Goal: Task Accomplishment & Management: Manage account settings

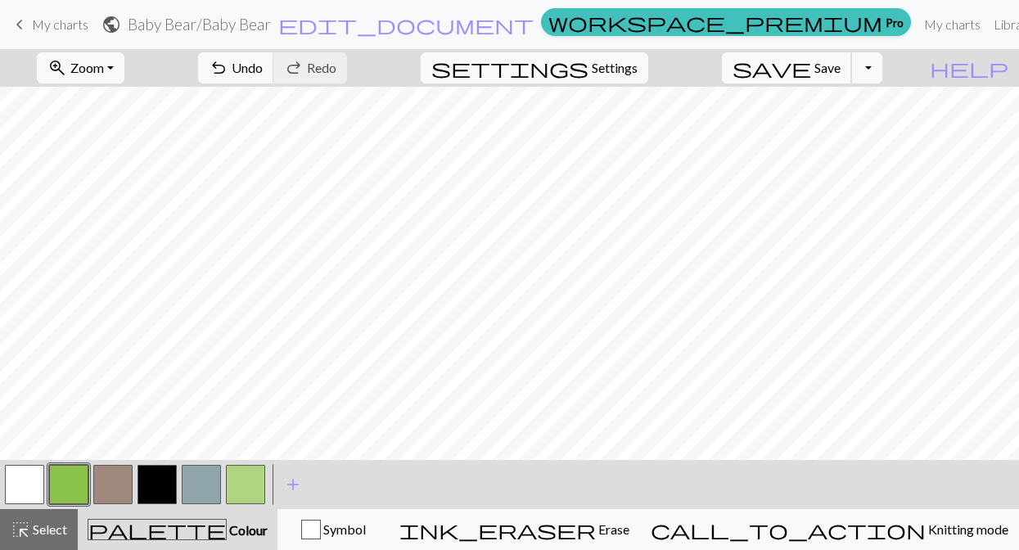
click at [841, 75] on span "Save" at bounding box center [828, 68] width 26 height 16
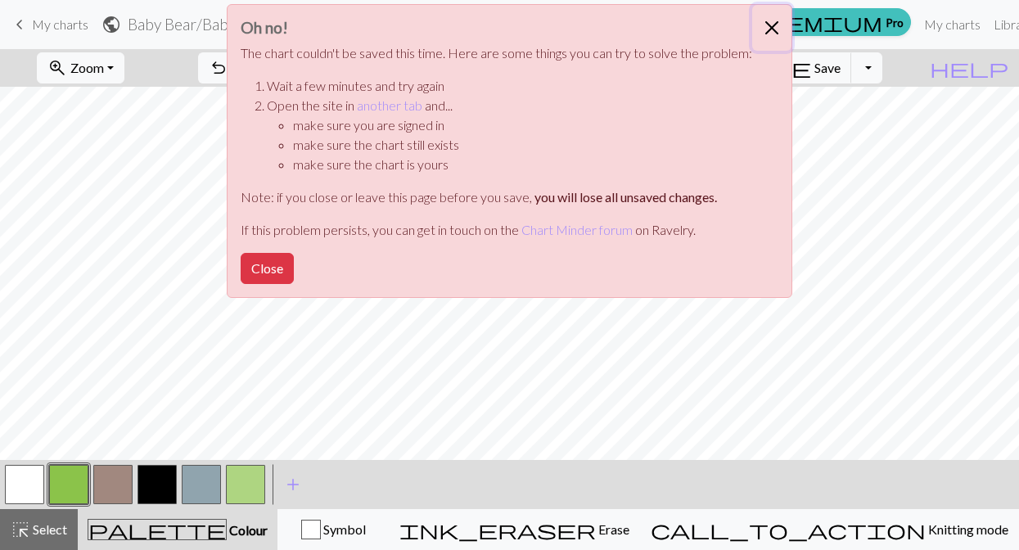
click at [776, 24] on button "Close" at bounding box center [771, 28] width 39 height 46
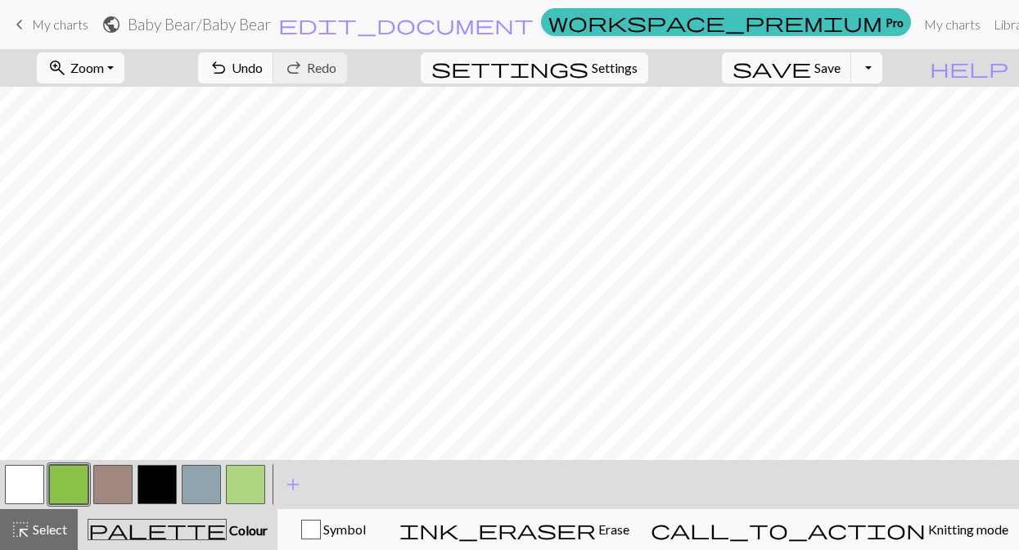
click at [883, 76] on button "Toggle Dropdown" at bounding box center [867, 67] width 31 height 31
click at [865, 104] on button "file_copy Save a copy" at bounding box center [747, 104] width 270 height 26
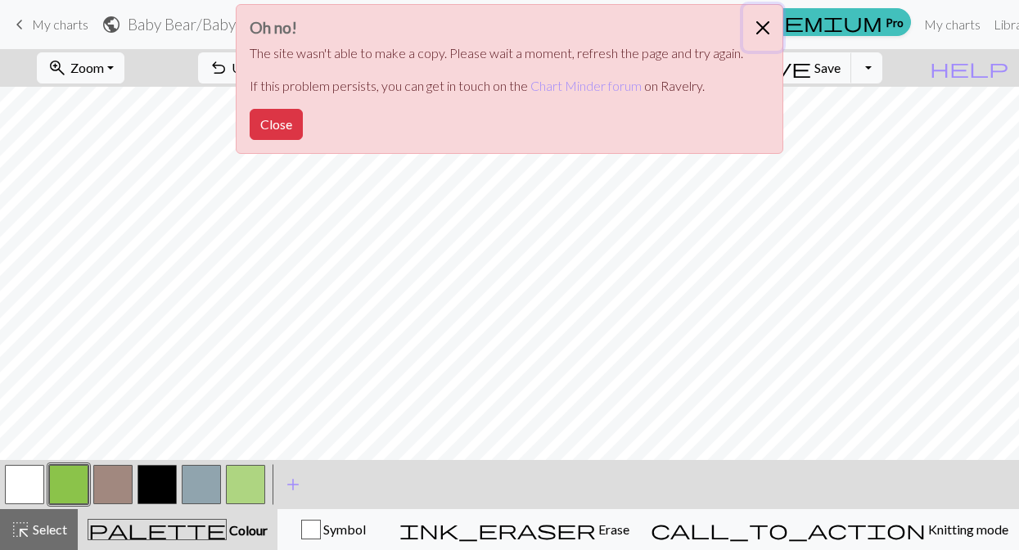
click at [759, 26] on button "Close" at bounding box center [762, 28] width 39 height 46
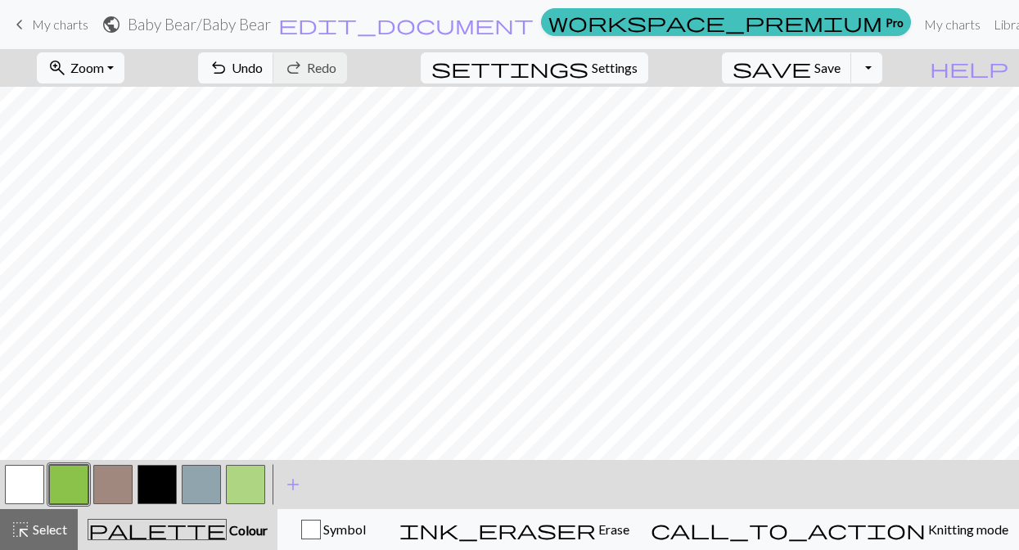
click at [59, 31] on span "My charts" at bounding box center [60, 24] width 56 height 16
click at [811, 60] on span "save" at bounding box center [772, 67] width 79 height 23
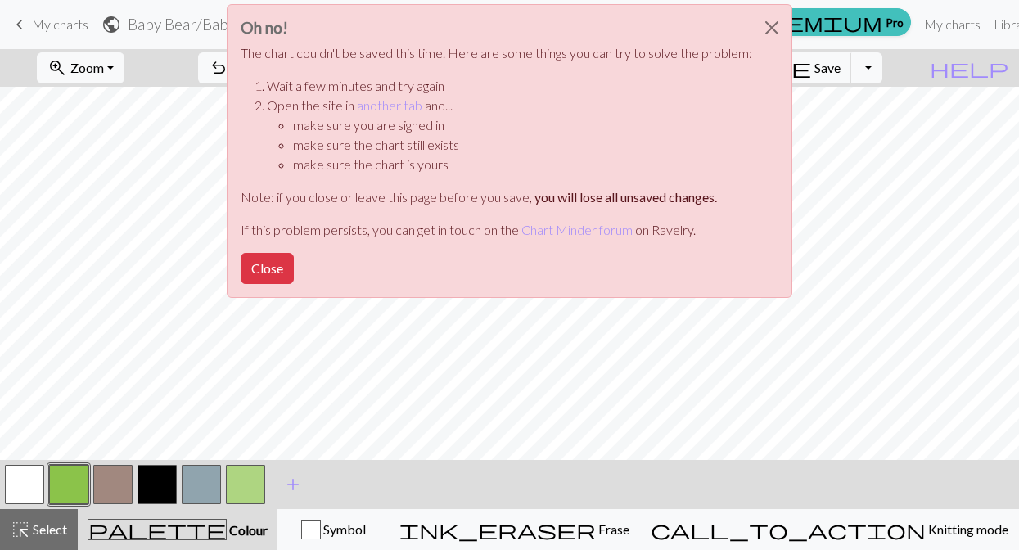
click at [859, 136] on div "Oh no! The chart couldn't be saved this time. Here are some things you can try …" at bounding box center [509, 155] width 1019 height 311
click at [892, 197] on div "Oh no! The chart couldn't be saved this time. Here are some things you can try …" at bounding box center [509, 155] width 1019 height 311
click at [763, 36] on button "Close" at bounding box center [771, 28] width 39 height 46
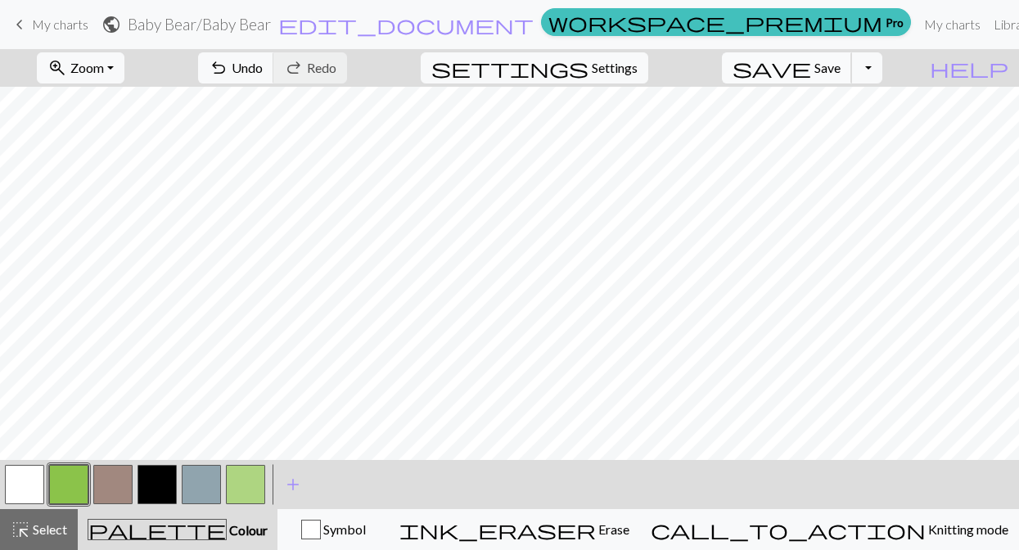
click at [841, 67] on span "Save" at bounding box center [828, 68] width 26 height 16
click at [883, 69] on button "Toggle Dropdown" at bounding box center [867, 67] width 31 height 31
click at [870, 108] on button "file_copy Save a copy" at bounding box center [747, 104] width 270 height 26
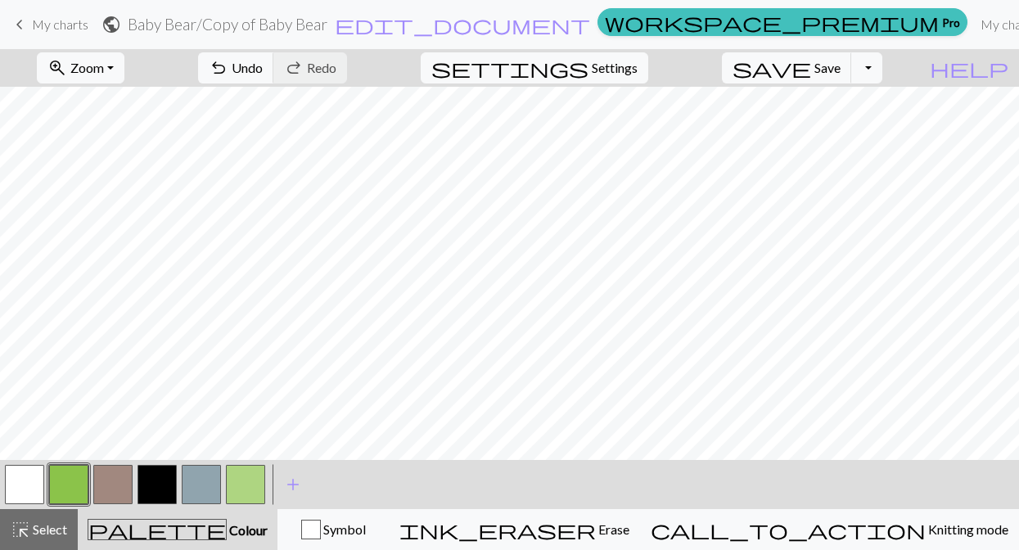
click at [83, 16] on span "My charts" at bounding box center [60, 24] width 56 height 16
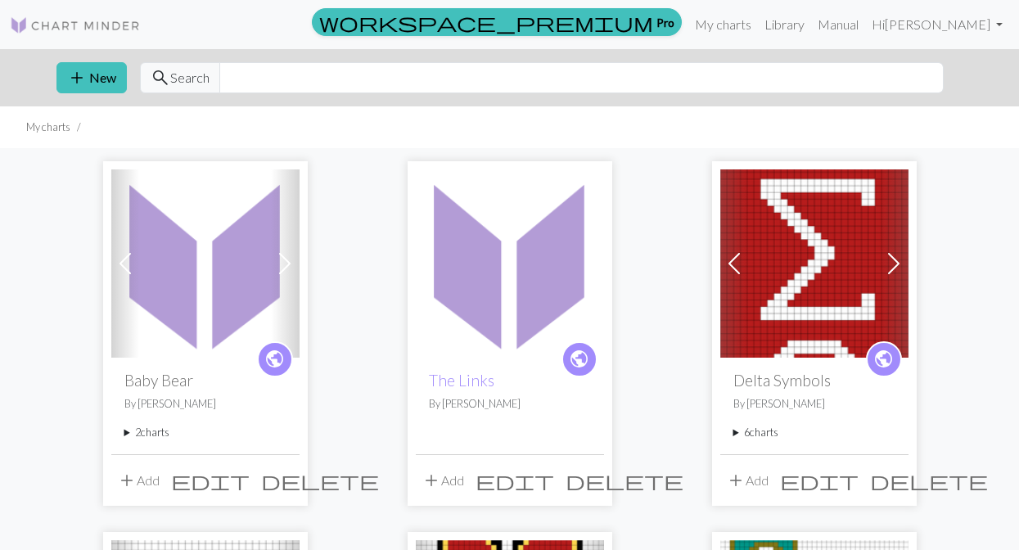
click at [484, 346] on img at bounding box center [510, 263] width 188 height 188
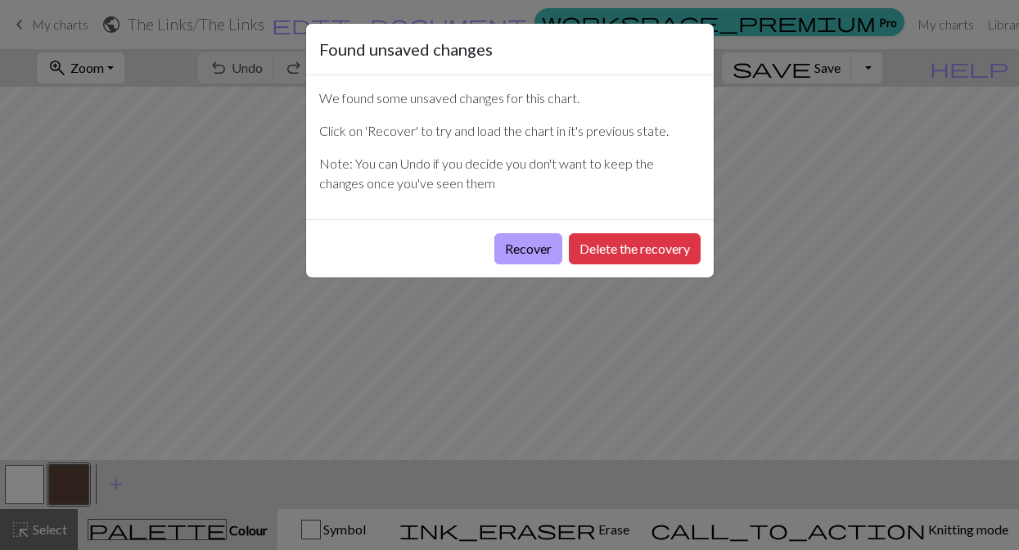
click at [544, 251] on button "Recover" at bounding box center [529, 248] width 68 height 31
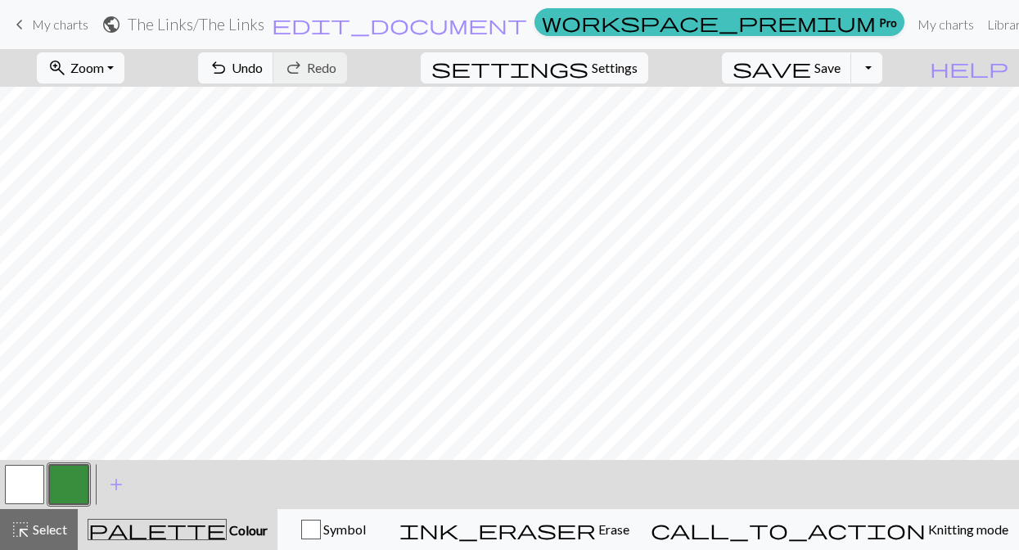
scroll to position [847, 0]
click at [21, 504] on button "button" at bounding box center [24, 484] width 39 height 39
click at [70, 482] on button "button" at bounding box center [68, 484] width 39 height 39
click at [20, 469] on button "button" at bounding box center [24, 484] width 39 height 39
click at [69, 487] on button "button" at bounding box center [68, 484] width 39 height 39
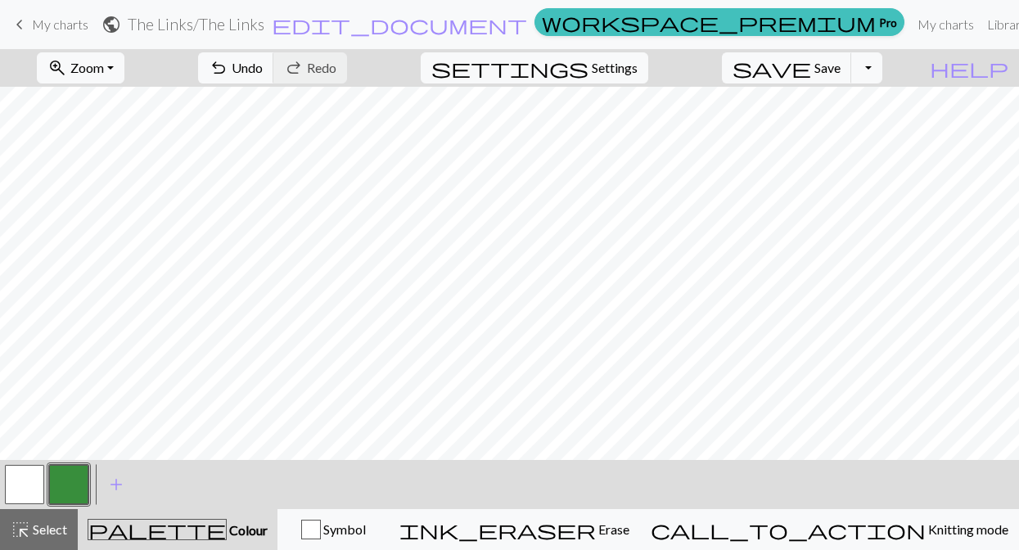
click at [11, 482] on button "button" at bounding box center [24, 484] width 39 height 39
click at [263, 61] on span "Undo" at bounding box center [247, 68] width 31 height 16
click at [61, 486] on button "button" at bounding box center [68, 484] width 39 height 39
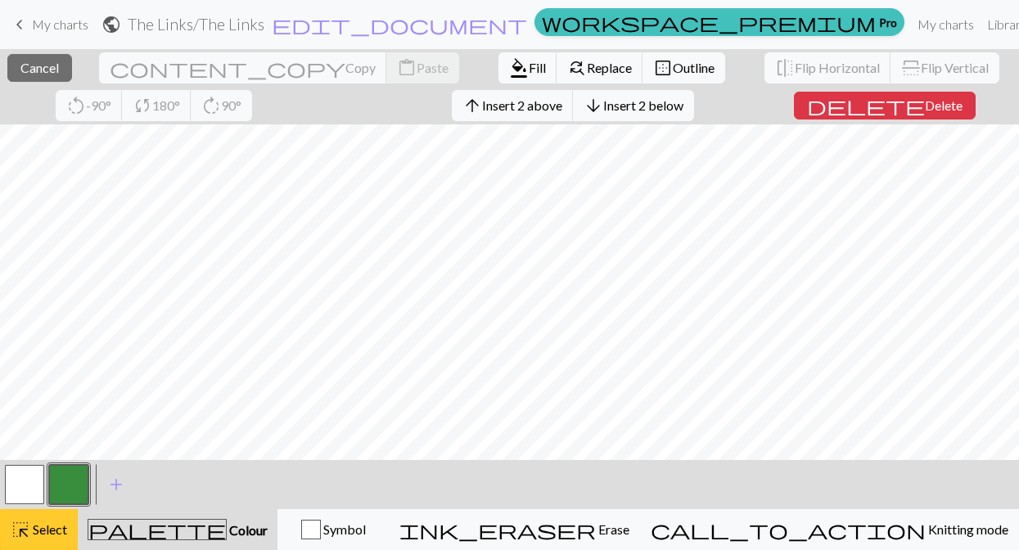
click at [58, 531] on span "Select" at bounding box center [48, 530] width 37 height 16
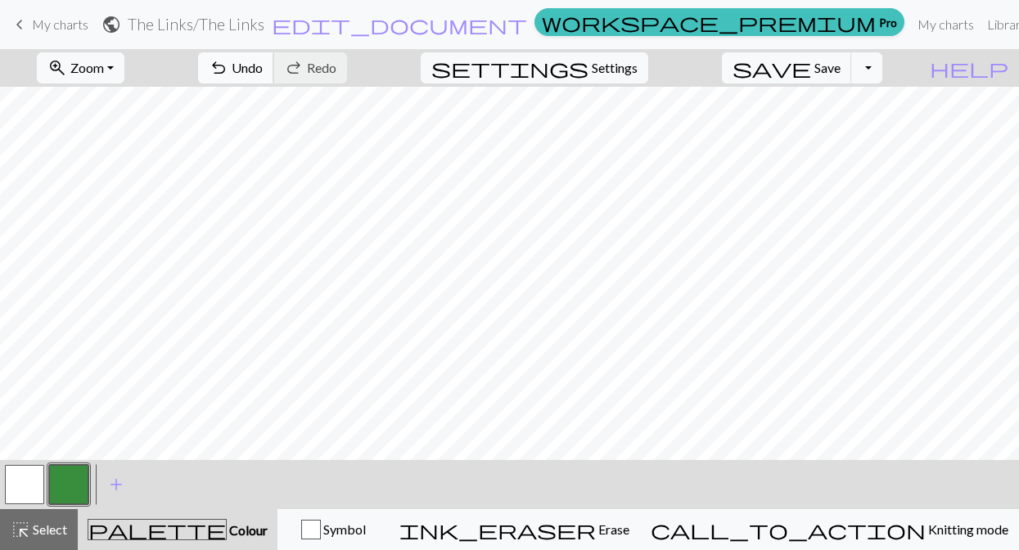
click at [263, 67] on span "Undo" at bounding box center [247, 68] width 31 height 16
click at [263, 66] on span "Undo" at bounding box center [247, 68] width 31 height 16
click at [228, 63] on span "undo" at bounding box center [219, 67] width 20 height 23
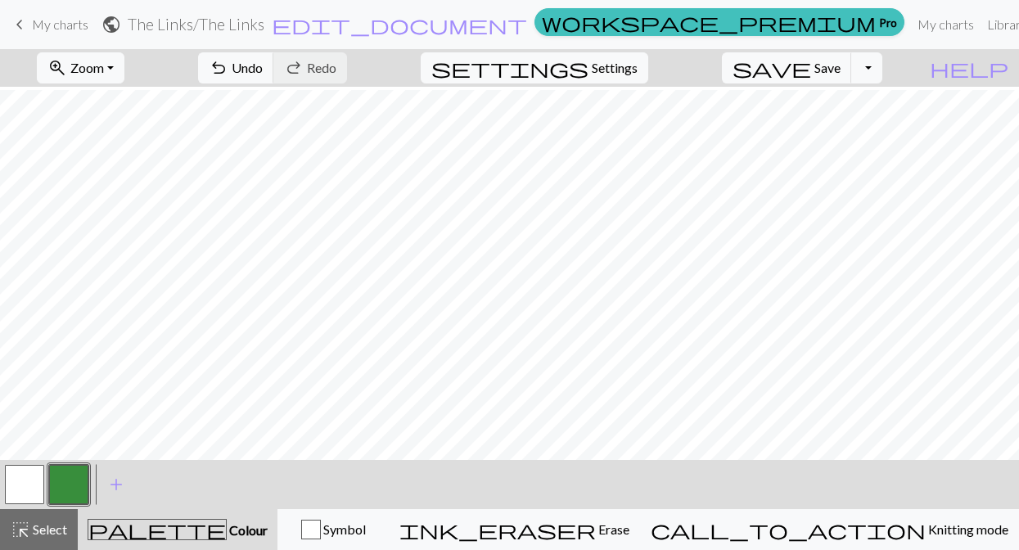
scroll to position [426, 0]
click at [24, 481] on button "button" at bounding box center [24, 484] width 39 height 39
click at [67, 477] on button "button" at bounding box center [68, 484] width 39 height 39
click at [17, 487] on button "button" at bounding box center [24, 484] width 39 height 39
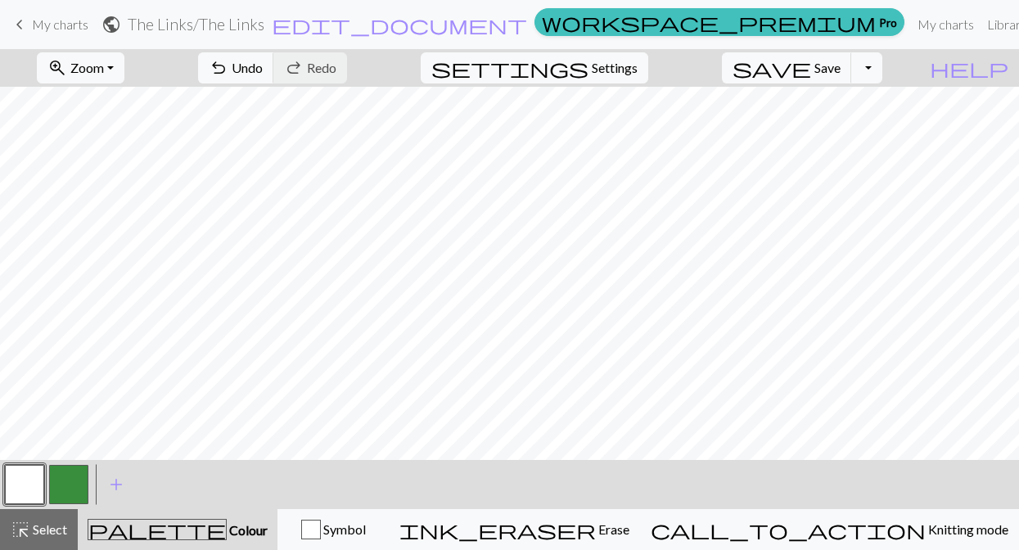
click at [62, 478] on button "button" at bounding box center [68, 484] width 39 height 39
click at [29, 495] on button "button" at bounding box center [24, 484] width 39 height 39
click at [73, 487] on button "button" at bounding box center [68, 484] width 39 height 39
click at [25, 485] on button "button" at bounding box center [24, 484] width 39 height 39
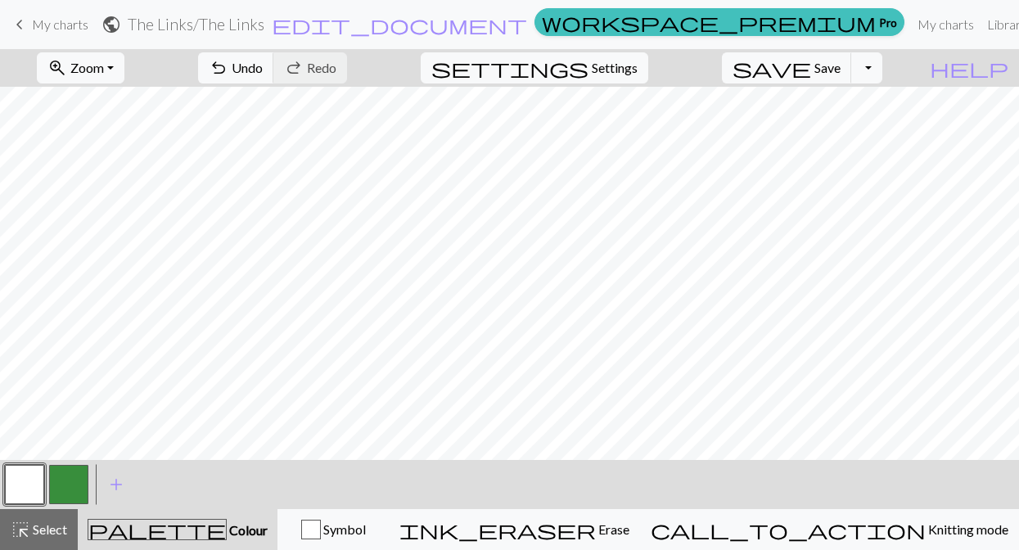
click at [73, 477] on button "button" at bounding box center [68, 484] width 39 height 39
click at [263, 69] on span "Undo" at bounding box center [247, 68] width 31 height 16
click at [263, 61] on span "Undo" at bounding box center [247, 68] width 31 height 16
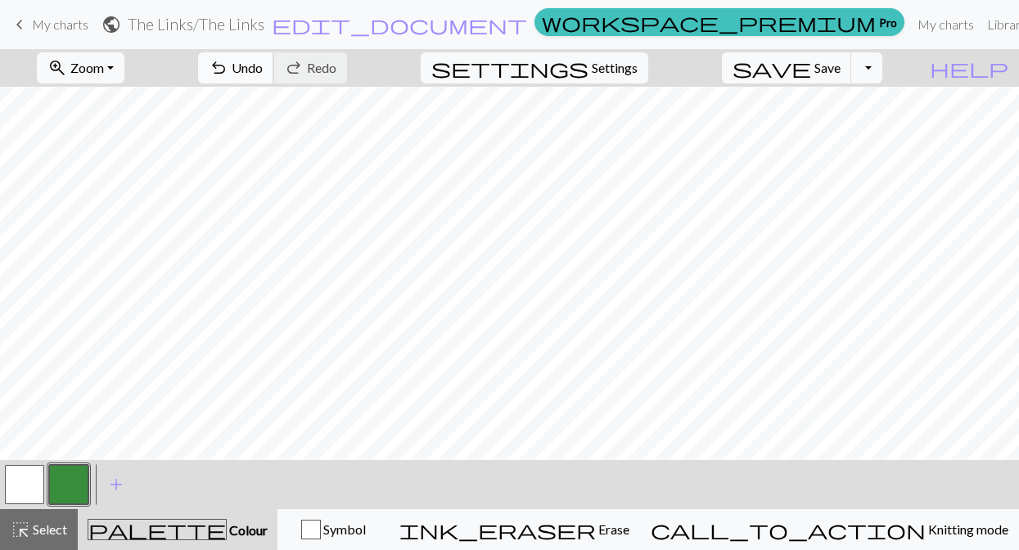
click at [228, 71] on span "undo" at bounding box center [219, 67] width 20 height 23
click at [228, 66] on span "undo" at bounding box center [219, 67] width 20 height 23
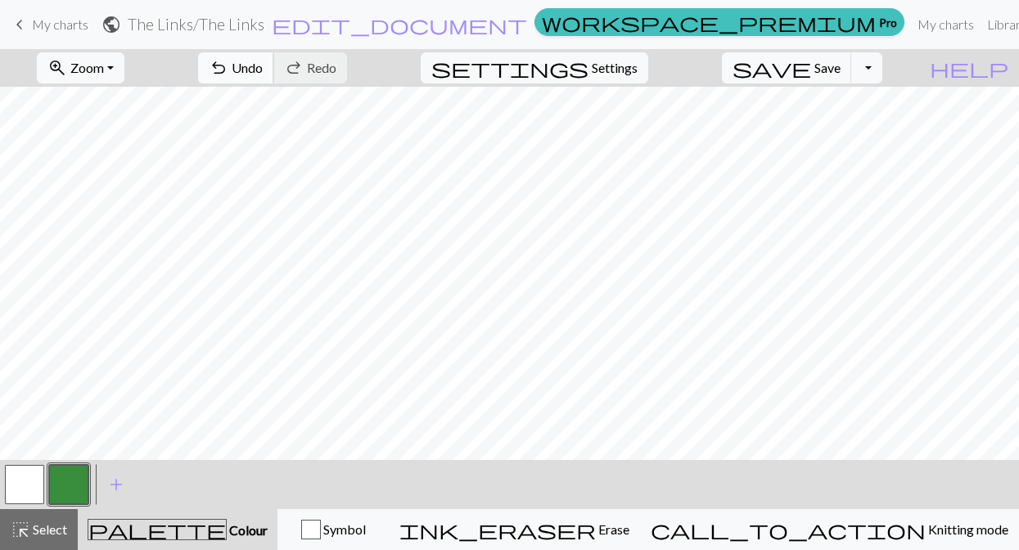
click at [228, 71] on span "undo" at bounding box center [219, 67] width 20 height 23
click at [263, 66] on span "Undo" at bounding box center [247, 68] width 31 height 16
click at [263, 62] on span "Undo" at bounding box center [247, 68] width 31 height 16
click at [31, 481] on button "button" at bounding box center [24, 484] width 39 height 39
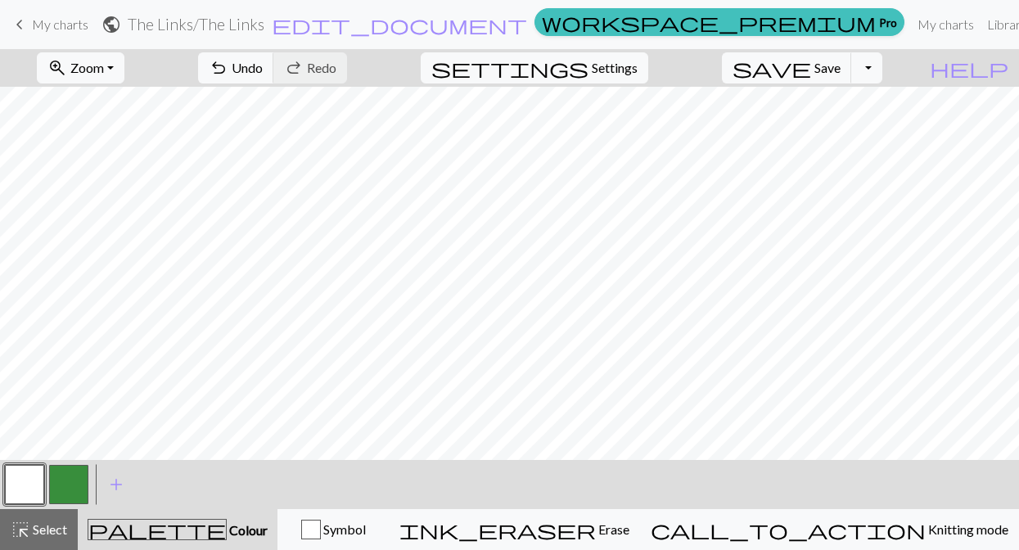
click at [75, 477] on button "button" at bounding box center [68, 484] width 39 height 39
click at [263, 72] on span "Undo" at bounding box center [247, 68] width 31 height 16
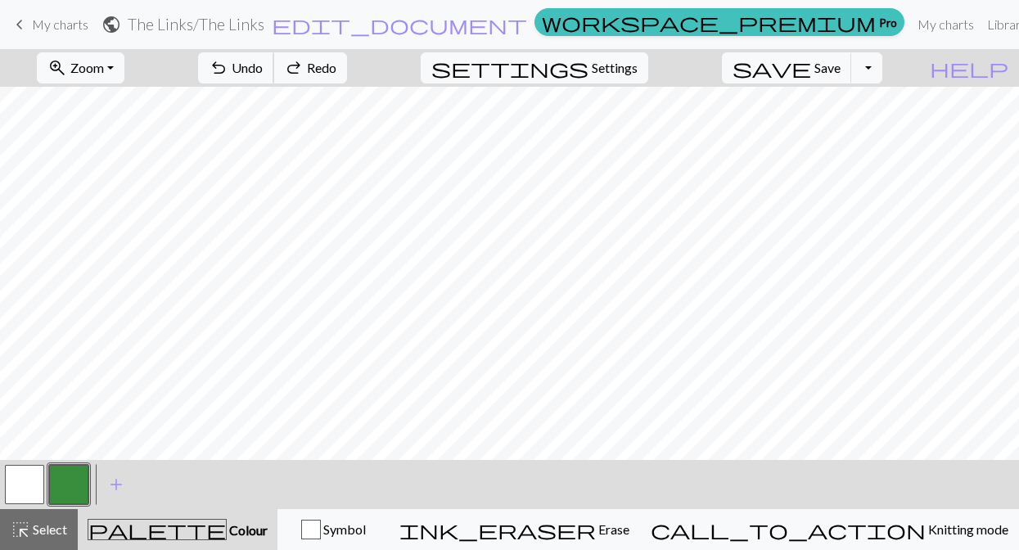
scroll to position [395, 0]
click at [263, 62] on span "Undo" at bounding box center [247, 68] width 31 height 16
click at [274, 79] on button "undo Undo Undo" at bounding box center [236, 67] width 76 height 31
click at [263, 64] on span "Undo" at bounding box center [247, 68] width 31 height 16
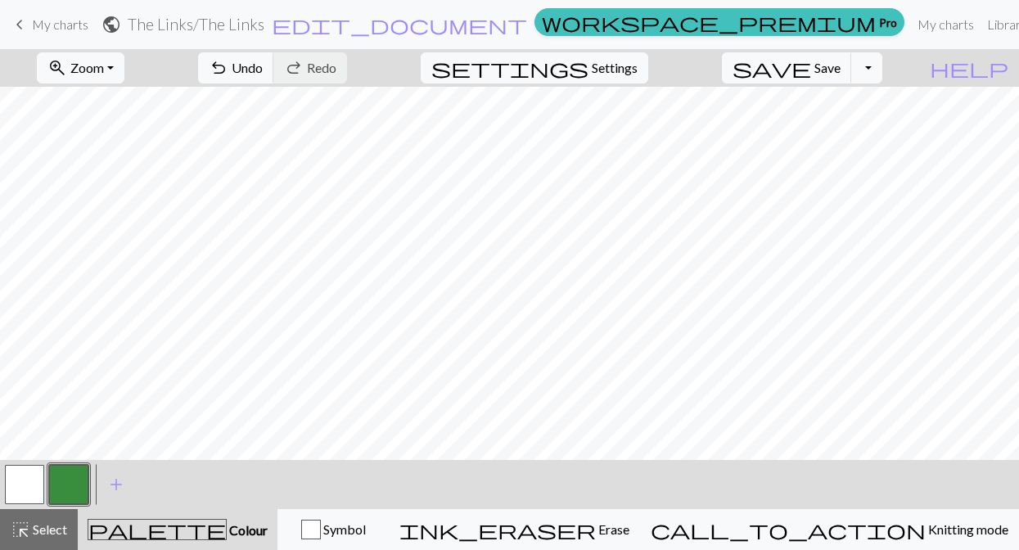
click at [38, 484] on button "button" at bounding box center [24, 484] width 39 height 39
click at [274, 77] on button "undo Undo Undo" at bounding box center [236, 67] width 76 height 31
click at [228, 73] on span "undo" at bounding box center [219, 67] width 20 height 23
click at [263, 61] on span "Undo" at bounding box center [247, 68] width 31 height 16
click at [25, 468] on button "button" at bounding box center [24, 484] width 39 height 39
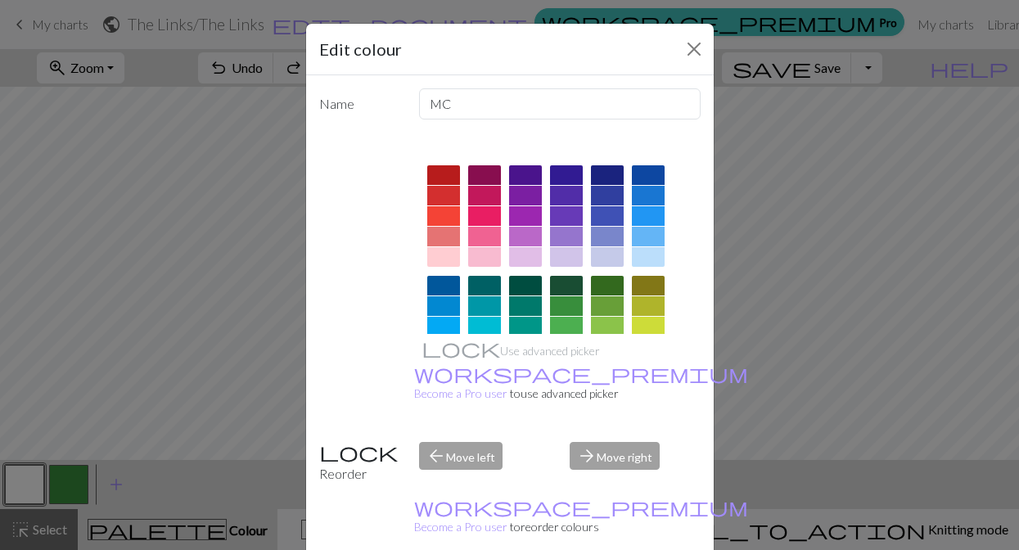
click at [866, 53] on div "Edit colour Name MC Use advanced picker workspace_premium Become a Pro user to …" at bounding box center [509, 275] width 1019 height 550
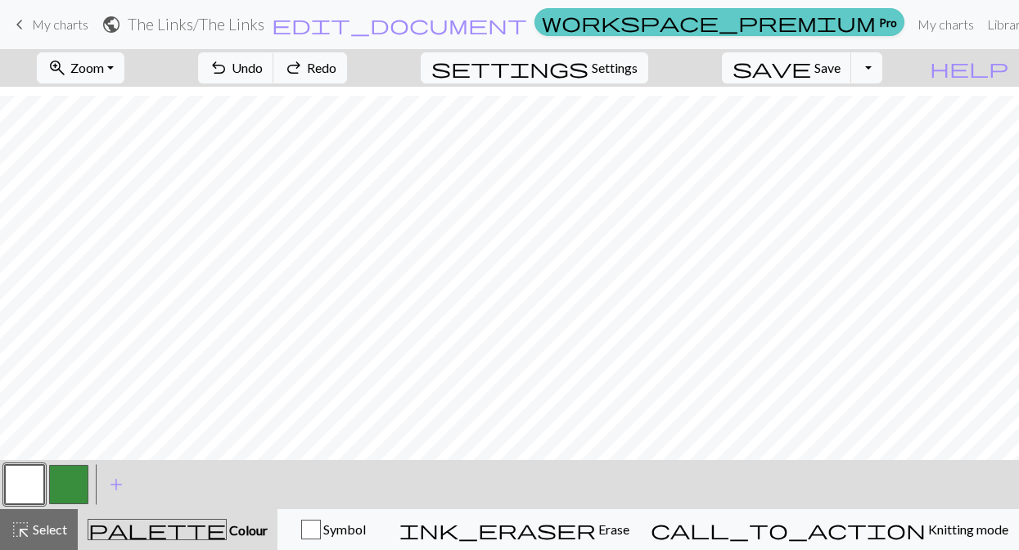
scroll to position [454, 0]
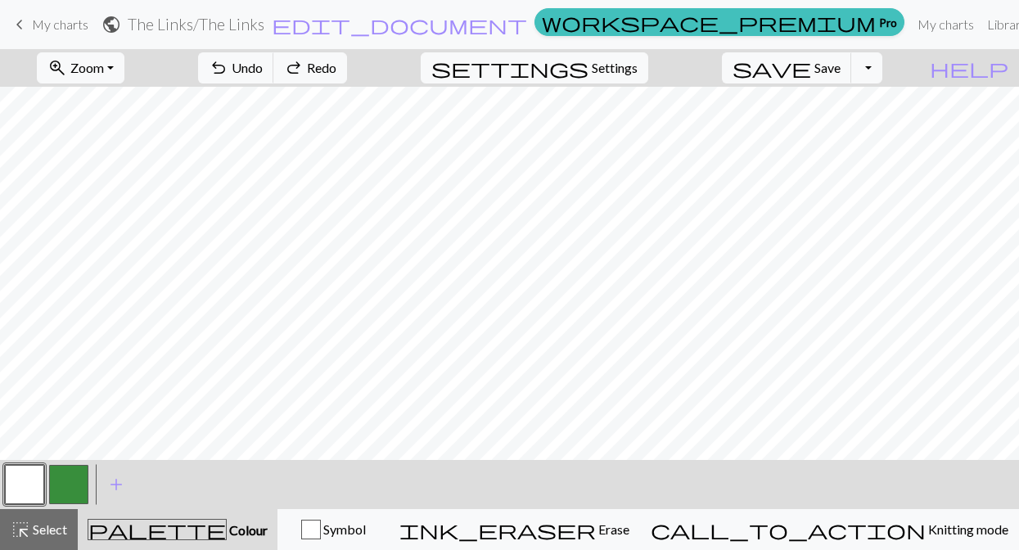
click at [60, 486] on button "button" at bounding box center [68, 484] width 39 height 39
click at [29, 483] on button "button" at bounding box center [24, 484] width 39 height 39
click at [53, 485] on button "button" at bounding box center [68, 484] width 39 height 39
click at [18, 490] on button "button" at bounding box center [24, 484] width 39 height 39
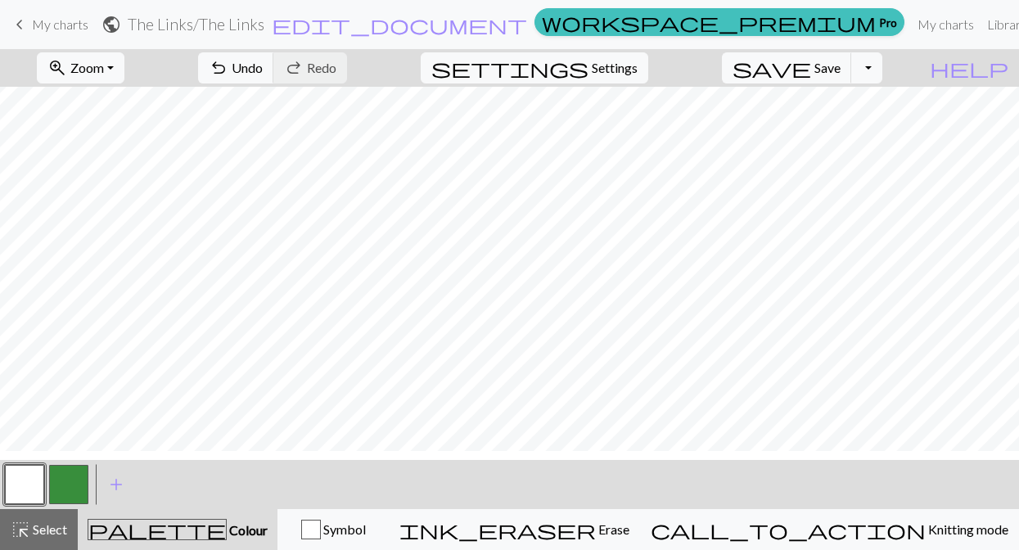
scroll to position [373, 0]
click at [16, 491] on button "button" at bounding box center [24, 484] width 39 height 39
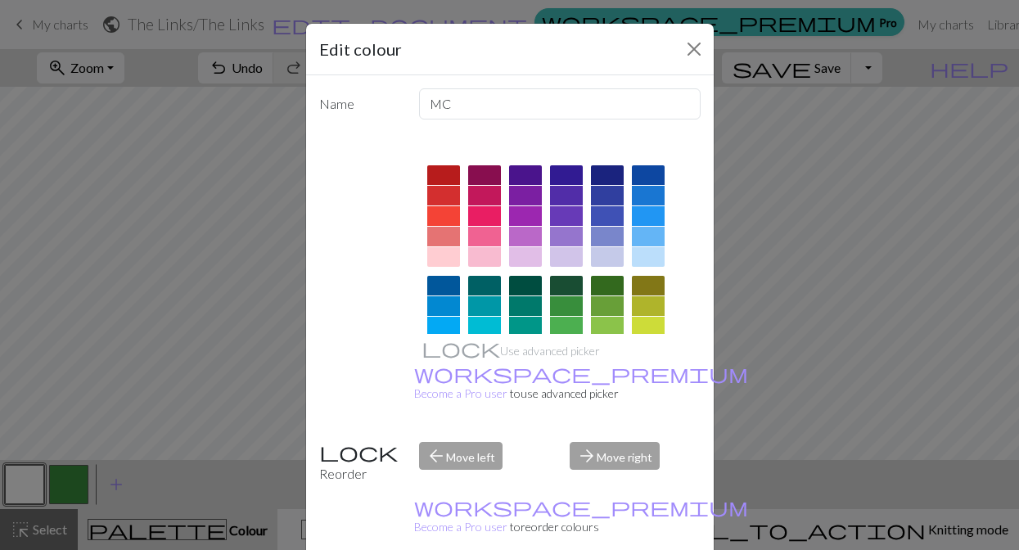
click at [133, 338] on div "Edit colour Name MC Use advanced picker workspace_premium Become a Pro user to …" at bounding box center [509, 275] width 1019 height 550
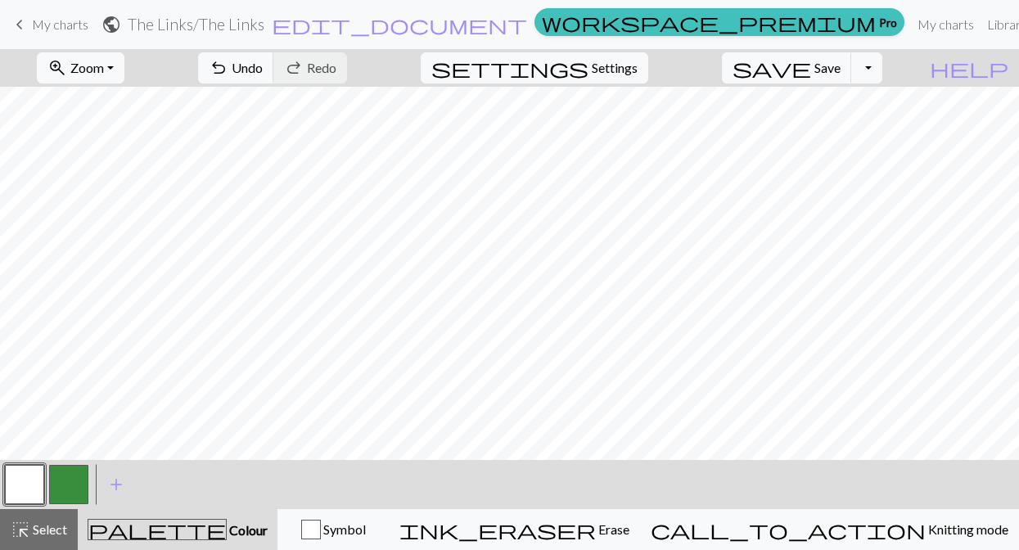
scroll to position [372, 0]
click at [75, 487] on button "button" at bounding box center [68, 484] width 39 height 39
click at [228, 70] on span "undo" at bounding box center [219, 67] width 20 height 23
click at [19, 492] on button "button" at bounding box center [24, 484] width 39 height 39
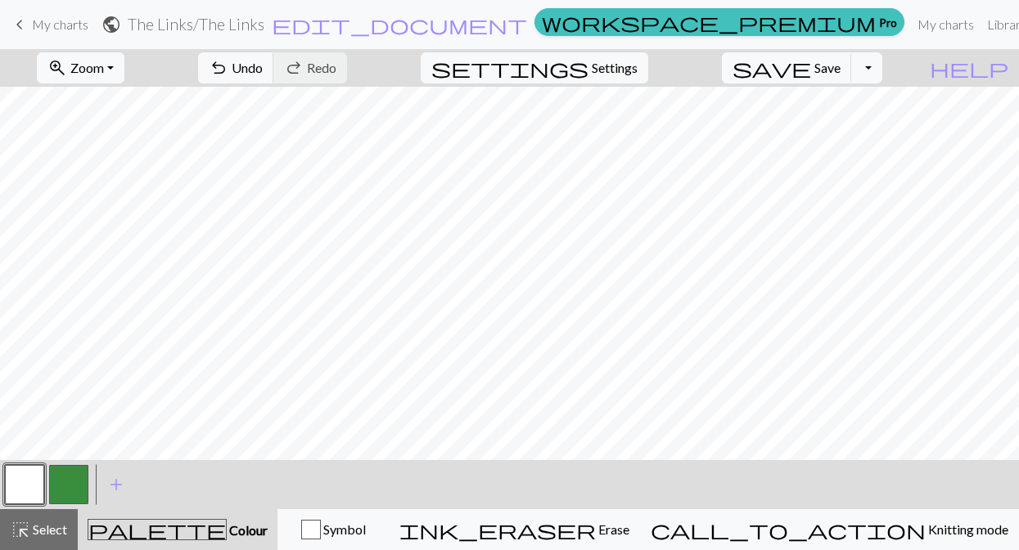
click at [66, 490] on button "button" at bounding box center [68, 484] width 39 height 39
click at [22, 491] on button "button" at bounding box center [24, 484] width 39 height 39
click at [82, 480] on button "button" at bounding box center [68, 484] width 39 height 39
click at [274, 76] on button "undo Undo Undo" at bounding box center [236, 67] width 76 height 31
click at [263, 63] on span "Undo" at bounding box center [247, 68] width 31 height 16
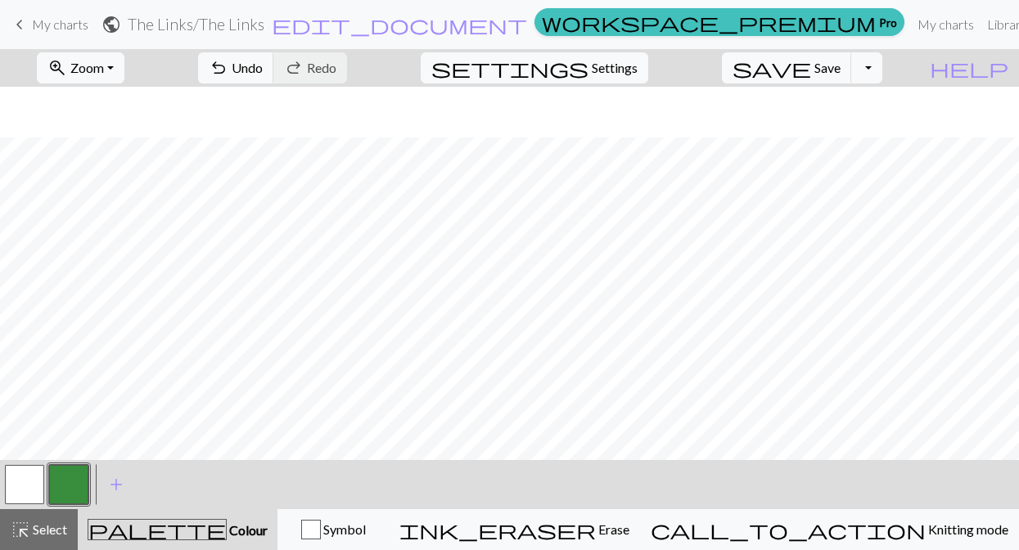
scroll to position [489, 0]
click at [263, 71] on span "Undo" at bounding box center [247, 68] width 31 height 16
click at [19, 485] on button "button" at bounding box center [24, 484] width 39 height 39
click at [62, 483] on button "button" at bounding box center [68, 484] width 39 height 39
click at [263, 70] on span "Undo" at bounding box center [247, 68] width 31 height 16
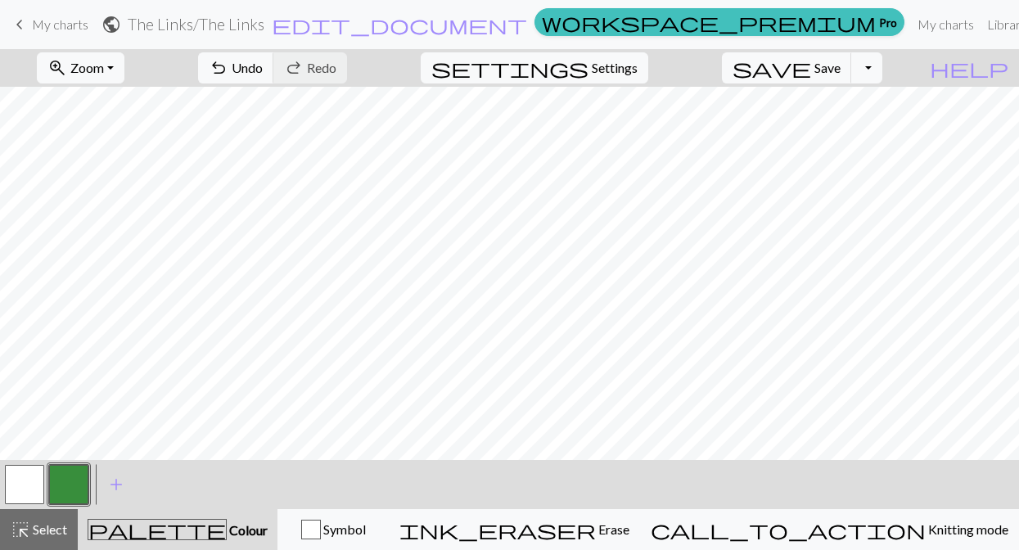
click at [19, 487] on button "button" at bounding box center [24, 484] width 39 height 39
click at [63, 482] on button "button" at bounding box center [68, 484] width 39 height 39
click at [27, 488] on button "button" at bounding box center [24, 484] width 39 height 39
click at [65, 482] on button "button" at bounding box center [68, 484] width 39 height 39
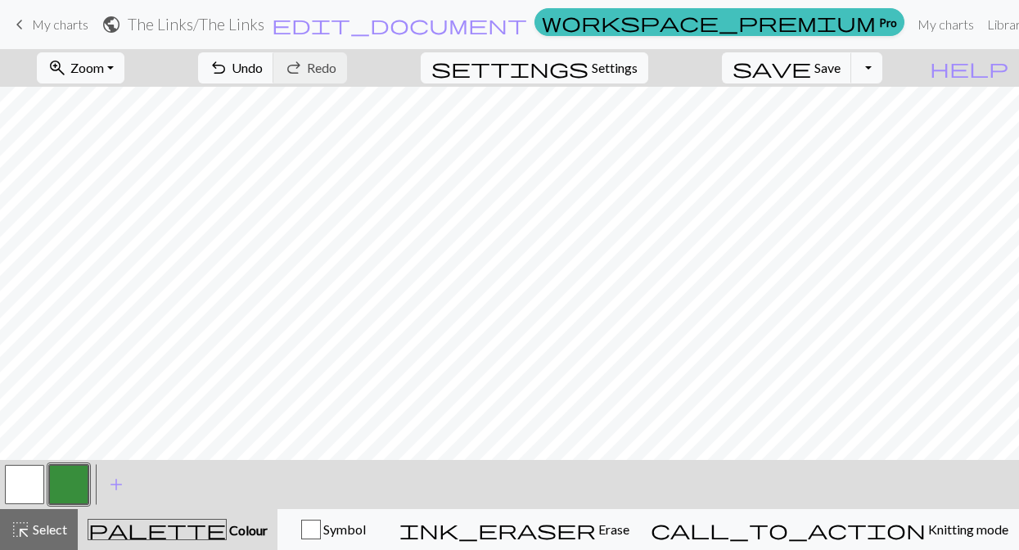
click at [21, 493] on button "button" at bounding box center [24, 484] width 39 height 39
click at [73, 487] on button "button" at bounding box center [68, 484] width 39 height 39
click at [21, 483] on button "button" at bounding box center [24, 484] width 39 height 39
click at [82, 492] on button "button" at bounding box center [68, 484] width 39 height 39
click at [31, 484] on button "button" at bounding box center [24, 484] width 39 height 39
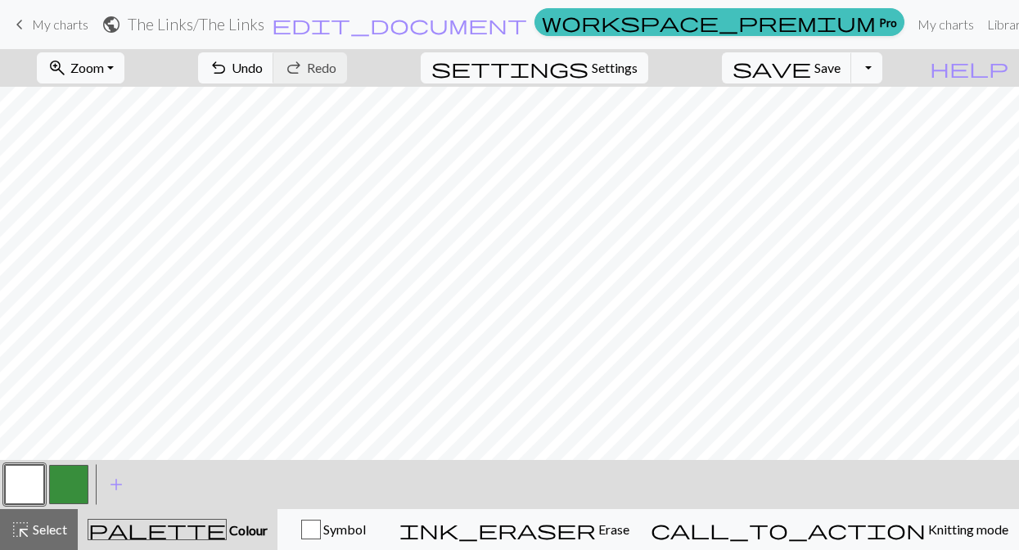
click at [61, 478] on button "button" at bounding box center [68, 484] width 39 height 39
click at [20, 481] on button "button" at bounding box center [24, 484] width 39 height 39
click at [66, 489] on button "button" at bounding box center [68, 484] width 39 height 39
click at [35, 490] on button "button" at bounding box center [24, 484] width 39 height 39
click at [67, 481] on button "button" at bounding box center [68, 484] width 39 height 39
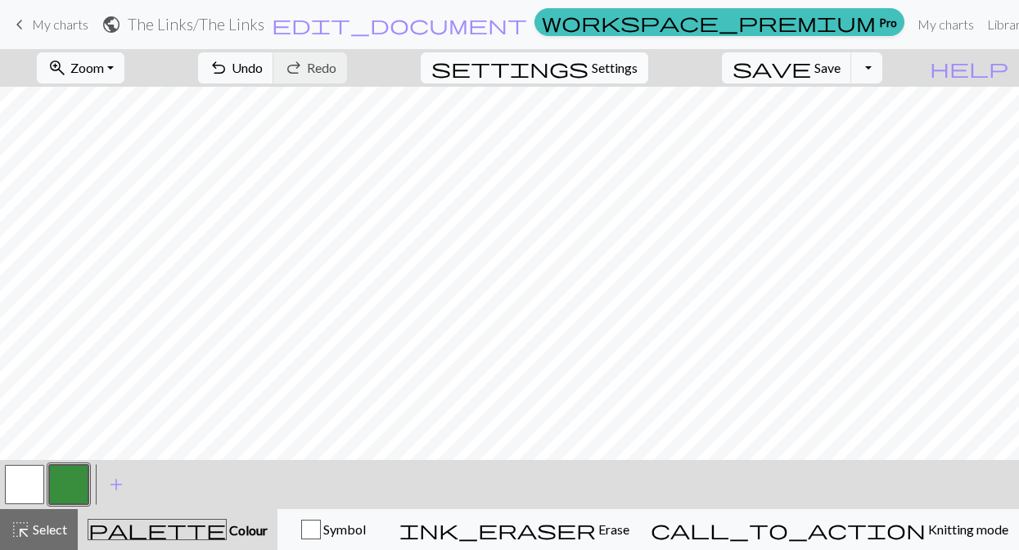
scroll to position [547, 0]
click at [11, 490] on button "button" at bounding box center [24, 484] width 39 height 39
click at [78, 486] on button "button" at bounding box center [68, 484] width 39 height 39
click at [34, 480] on button "button" at bounding box center [24, 484] width 39 height 39
click at [78, 480] on button "button" at bounding box center [68, 484] width 39 height 39
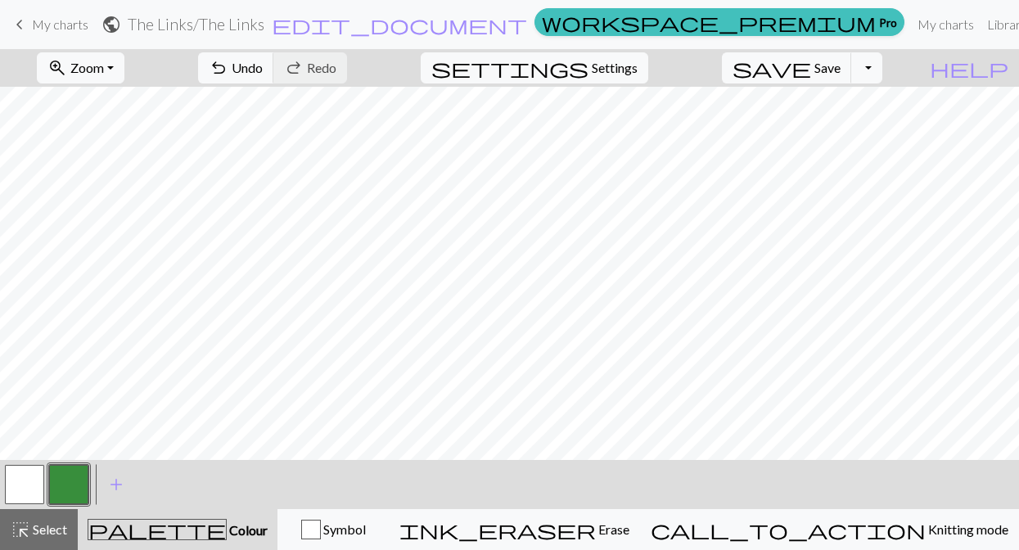
click at [62, 481] on button "button" at bounding box center [68, 484] width 39 height 39
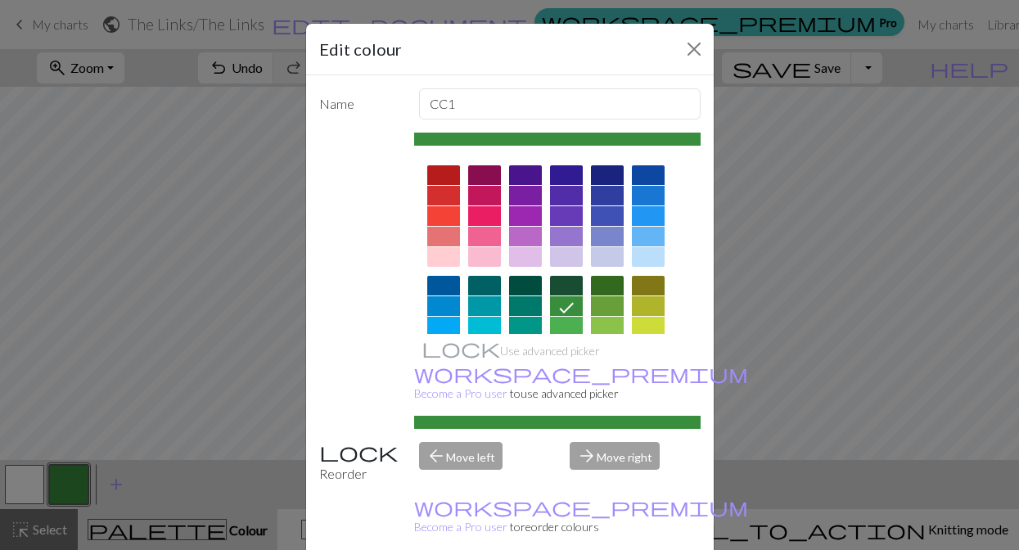
click at [109, 291] on div "Edit colour Name CC1 Use advanced picker workspace_premium Become a Pro user to…" at bounding box center [509, 275] width 1019 height 550
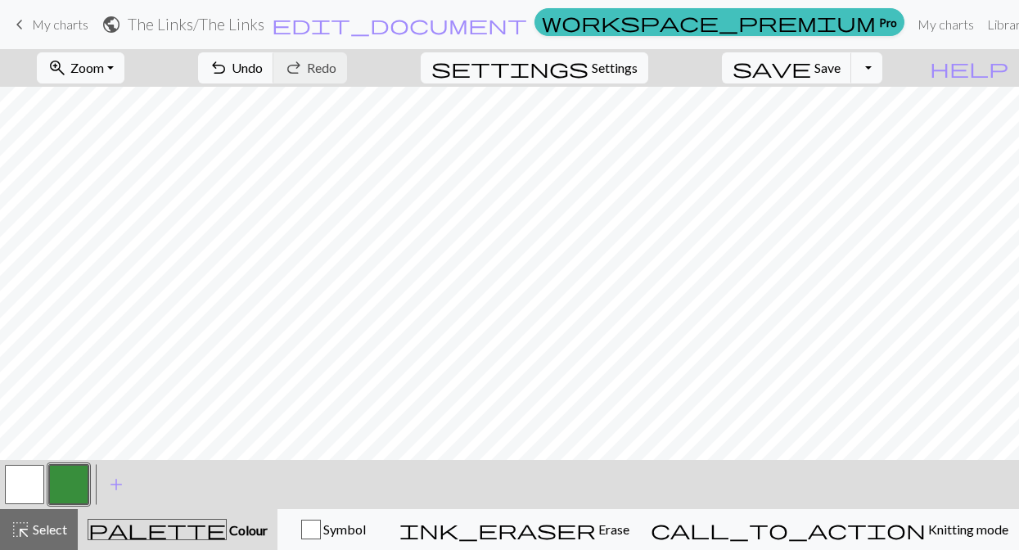
click at [25, 481] on button "button" at bounding box center [24, 484] width 39 height 39
click at [75, 465] on button "button" at bounding box center [68, 484] width 39 height 39
click at [25, 486] on button "button" at bounding box center [24, 484] width 39 height 39
click at [64, 486] on button "button" at bounding box center [68, 484] width 39 height 39
click at [22, 478] on button "button" at bounding box center [24, 484] width 39 height 39
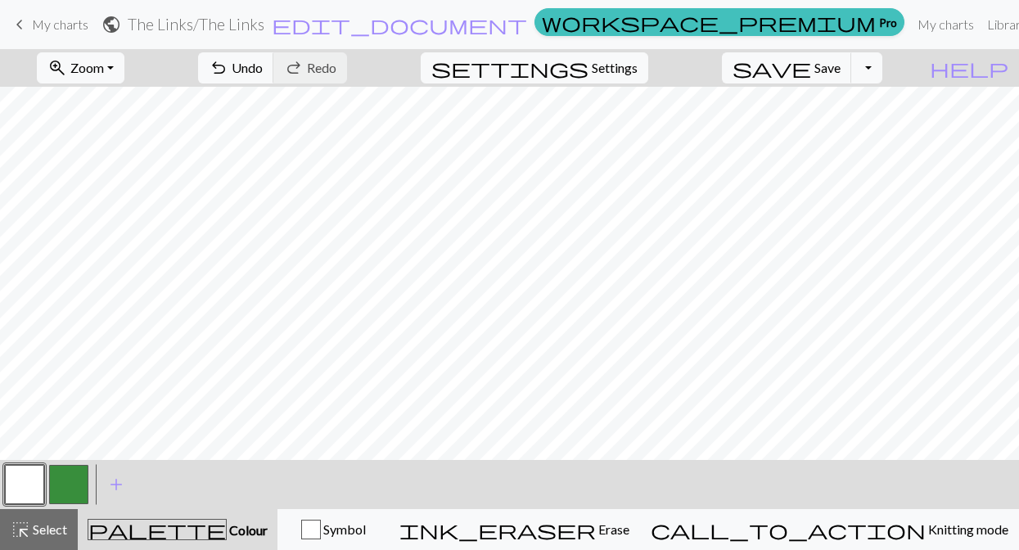
click at [17, 493] on button "button" at bounding box center [24, 484] width 39 height 39
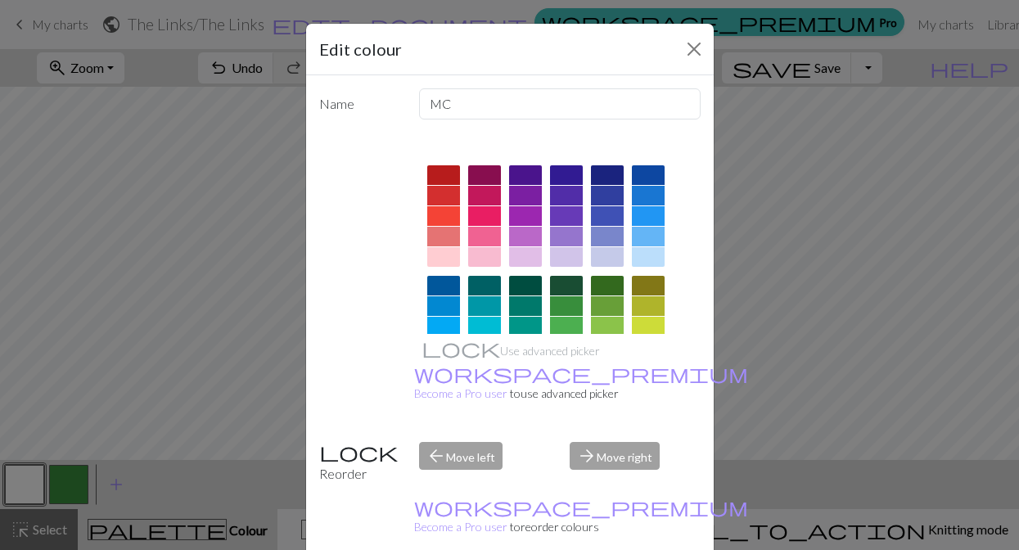
click at [97, 350] on div "Edit colour Name MC Use advanced picker workspace_premium Become a Pro user to …" at bounding box center [509, 275] width 1019 height 550
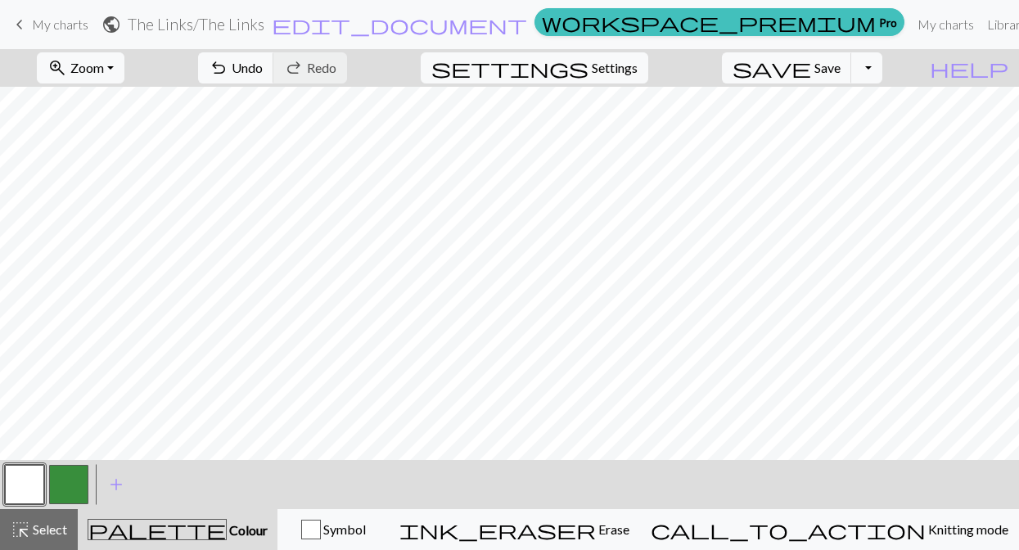
click at [66, 477] on button "button" at bounding box center [68, 484] width 39 height 39
click at [25, 487] on button "button" at bounding box center [24, 484] width 39 height 39
click at [63, 491] on button "button" at bounding box center [68, 484] width 39 height 39
click at [32, 490] on button "button" at bounding box center [24, 484] width 39 height 39
click at [72, 480] on button "button" at bounding box center [68, 484] width 39 height 39
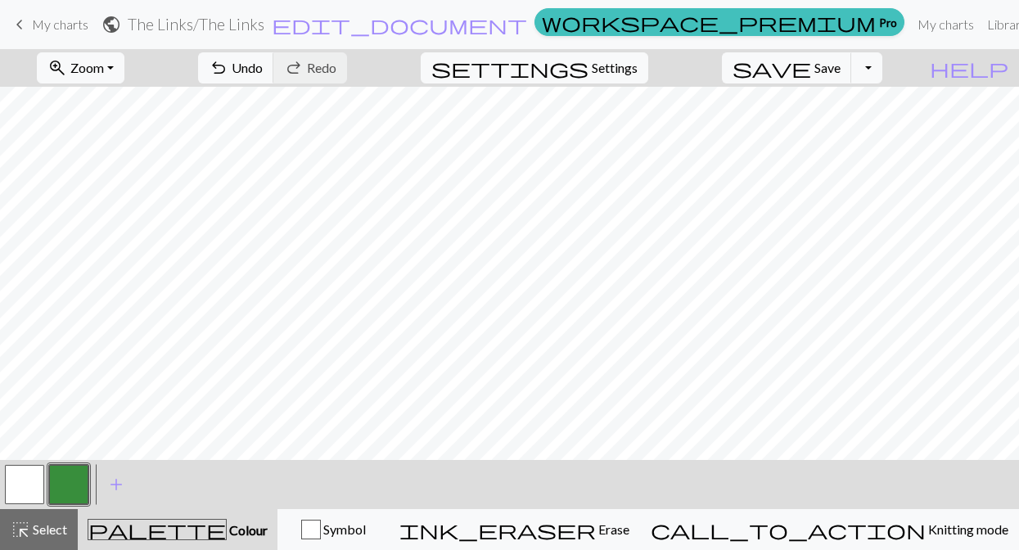
click at [34, 475] on button "button" at bounding box center [24, 484] width 39 height 39
click at [60, 491] on button "button" at bounding box center [68, 484] width 39 height 39
click at [20, 483] on button "button" at bounding box center [24, 484] width 39 height 39
click at [61, 484] on button "button" at bounding box center [68, 484] width 39 height 39
click at [39, 481] on button "button" at bounding box center [24, 484] width 39 height 39
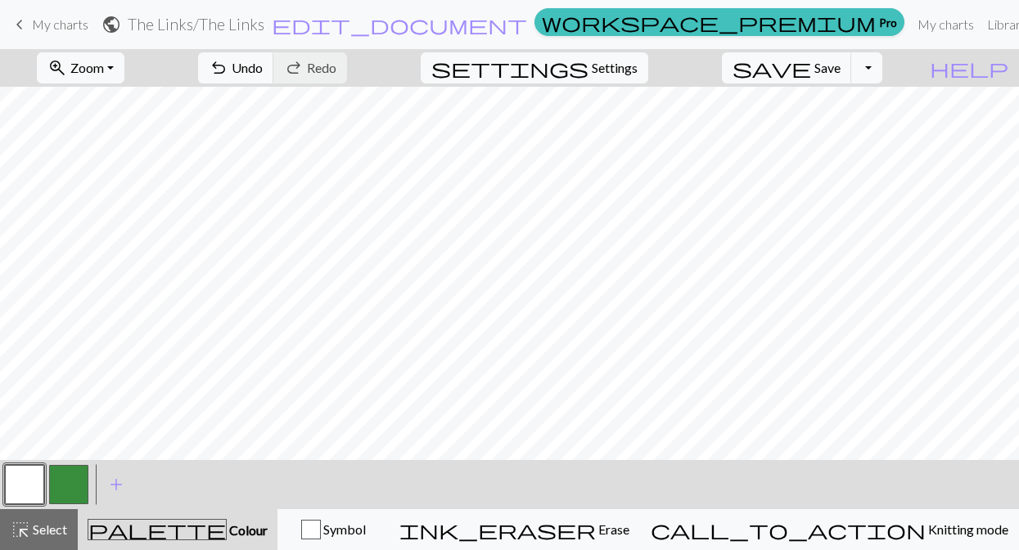
click at [70, 477] on button "button" at bounding box center [68, 484] width 39 height 39
click at [21, 492] on button "button" at bounding box center [24, 484] width 39 height 39
click at [63, 481] on button "button" at bounding box center [68, 484] width 39 height 39
click at [21, 482] on button "button" at bounding box center [24, 484] width 39 height 39
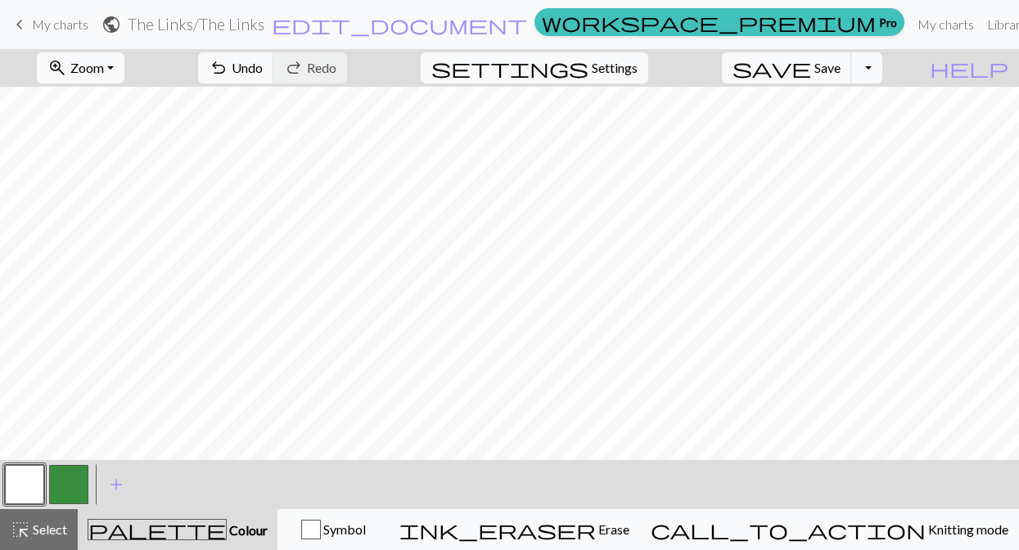
click at [70, 486] on button "button" at bounding box center [68, 484] width 39 height 39
click at [37, 483] on button "button" at bounding box center [24, 484] width 39 height 39
click at [58, 474] on button "button" at bounding box center [68, 484] width 39 height 39
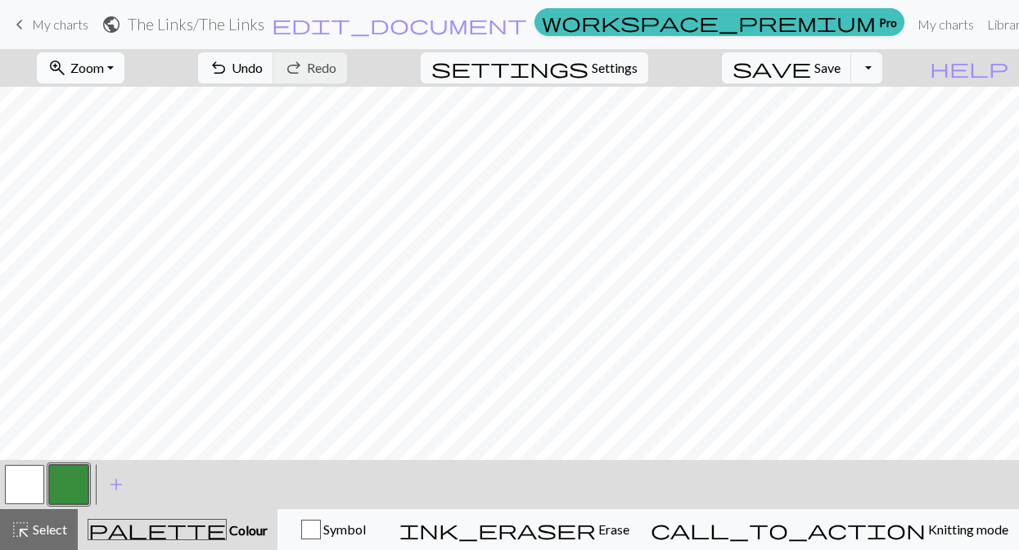
click at [124, 72] on button "zoom_in Zoom Zoom" at bounding box center [81, 67] width 88 height 31
click at [132, 196] on button "50%" at bounding box center [102, 196] width 129 height 26
click at [852, 75] on button "save Save Save" at bounding box center [787, 67] width 130 height 31
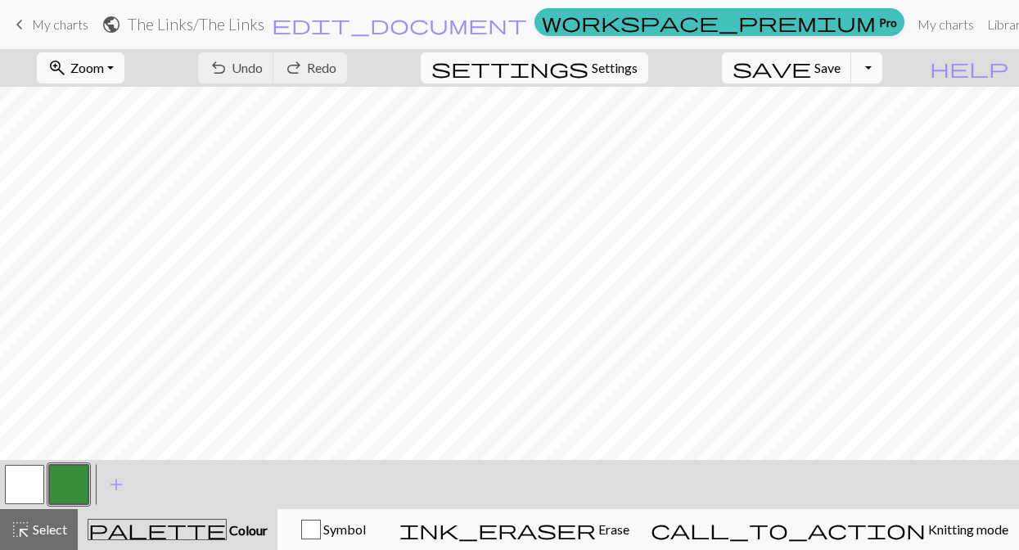
click at [28, 21] on span "keyboard_arrow_left" at bounding box center [20, 24] width 20 height 23
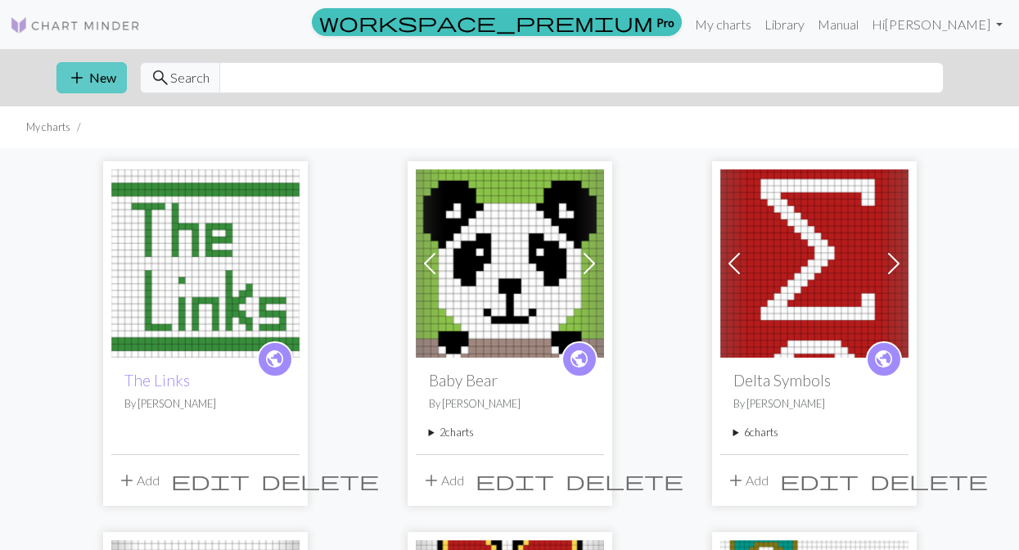
click at [69, 76] on span "add" at bounding box center [77, 77] width 20 height 23
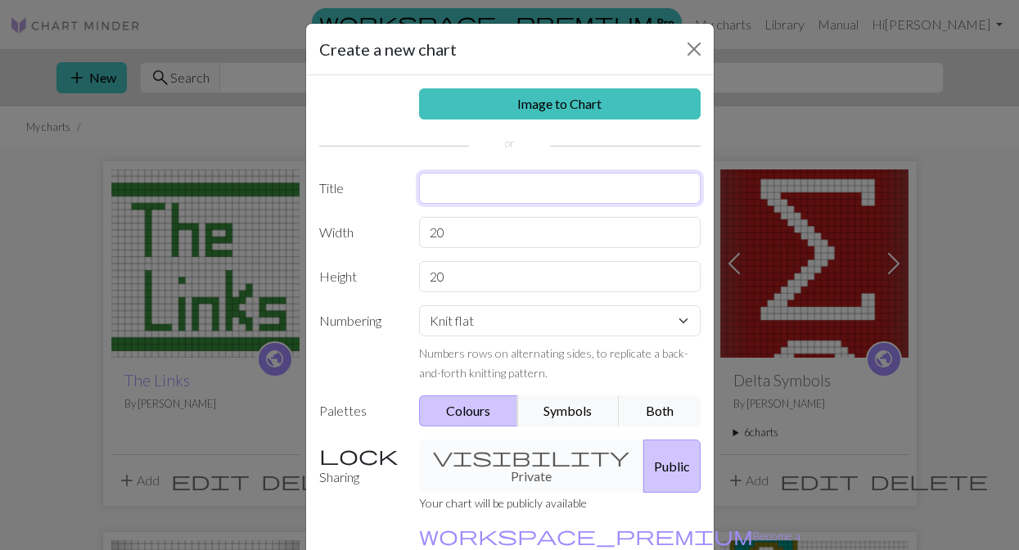
click at [458, 190] on input "text" at bounding box center [560, 188] width 282 height 31
type input "The Links Vertical"
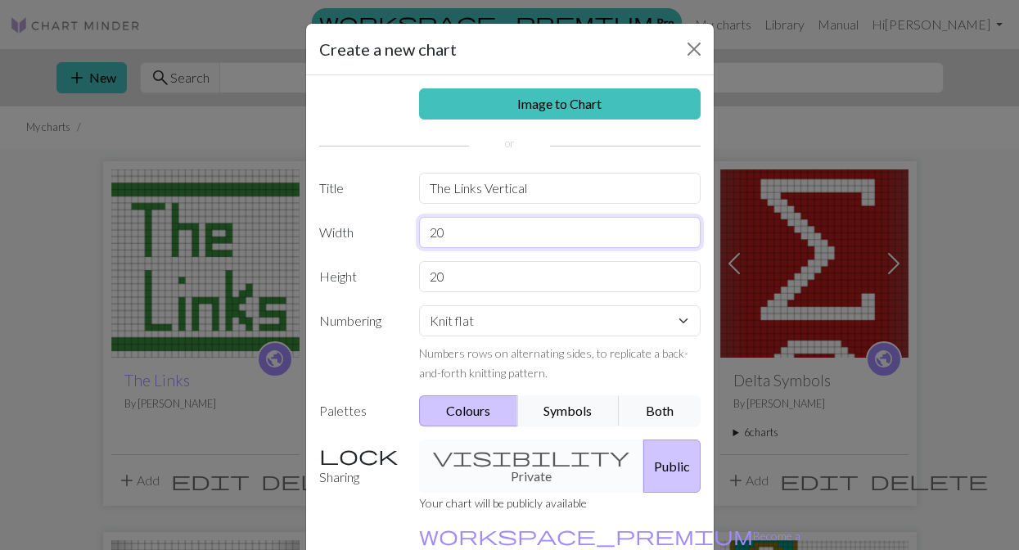
click at [451, 231] on input "20" at bounding box center [560, 232] width 282 height 31
type input "2"
type input "28"
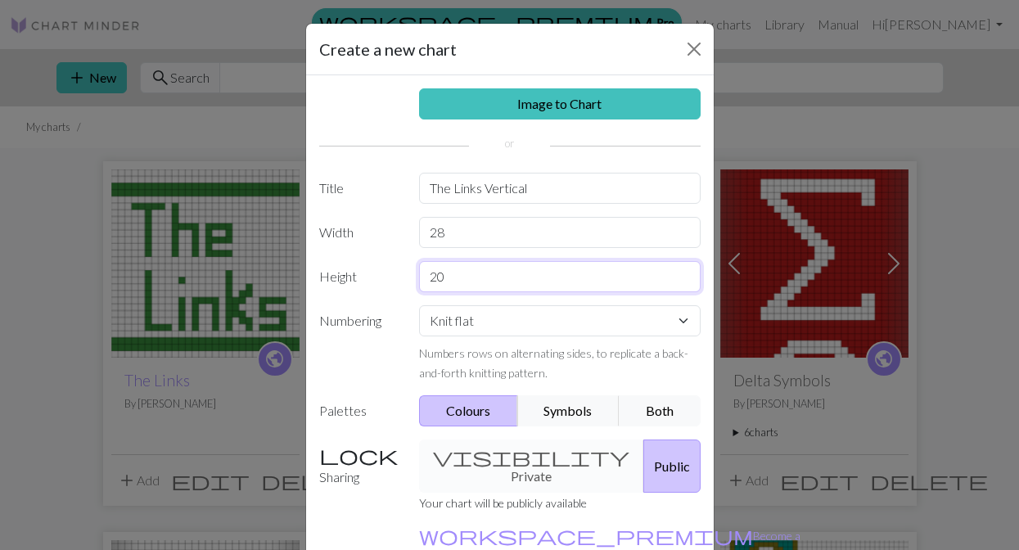
click at [495, 277] on input "20" at bounding box center [560, 276] width 282 height 31
type input "2"
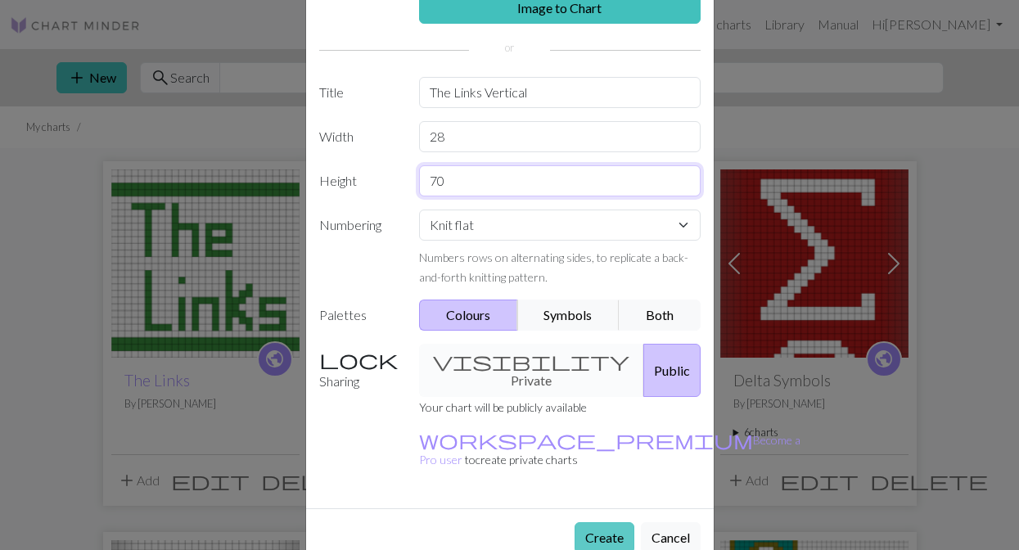
type input "70"
click at [597, 522] on button "Create" at bounding box center [605, 537] width 60 height 31
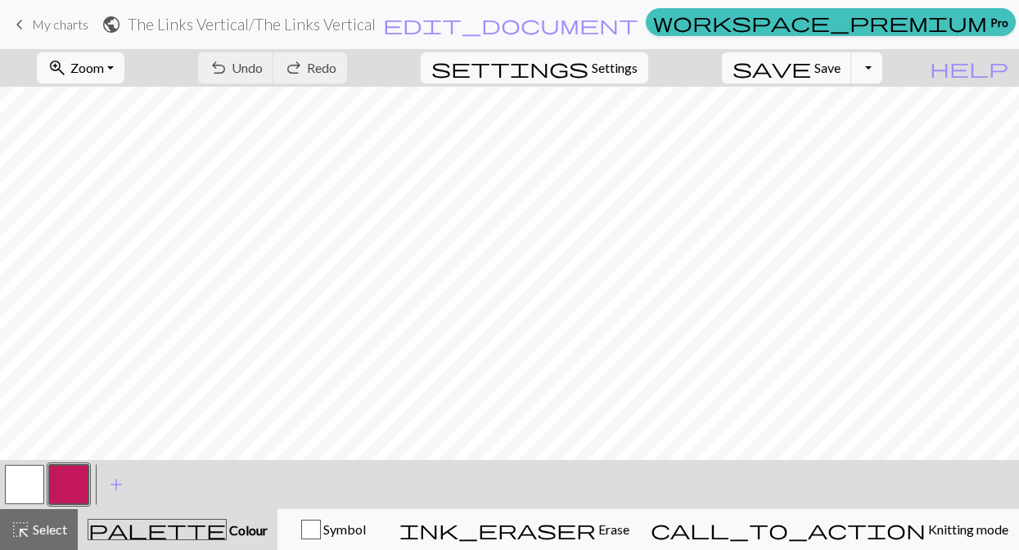
click at [62, 29] on span "My charts" at bounding box center [60, 24] width 56 height 16
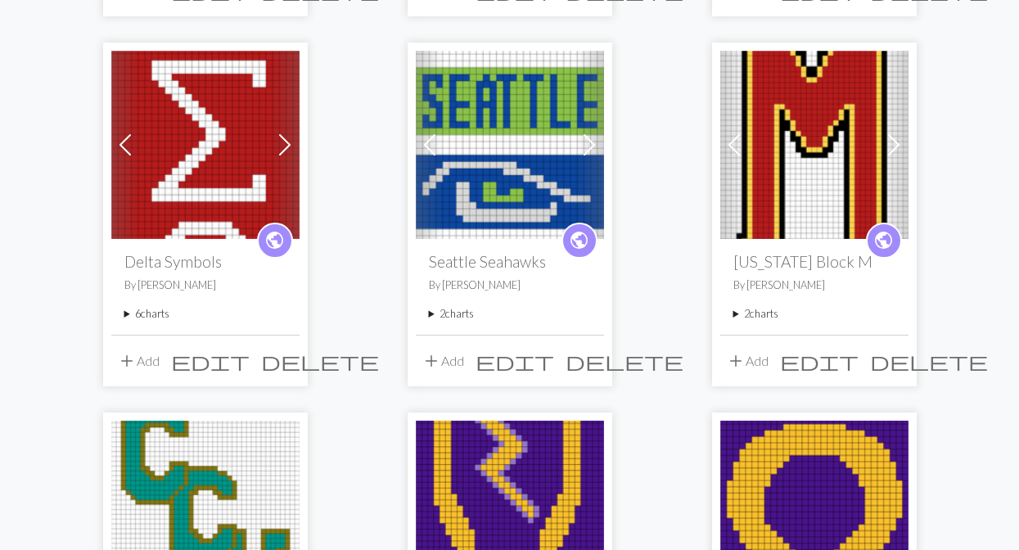
scroll to position [483, 0]
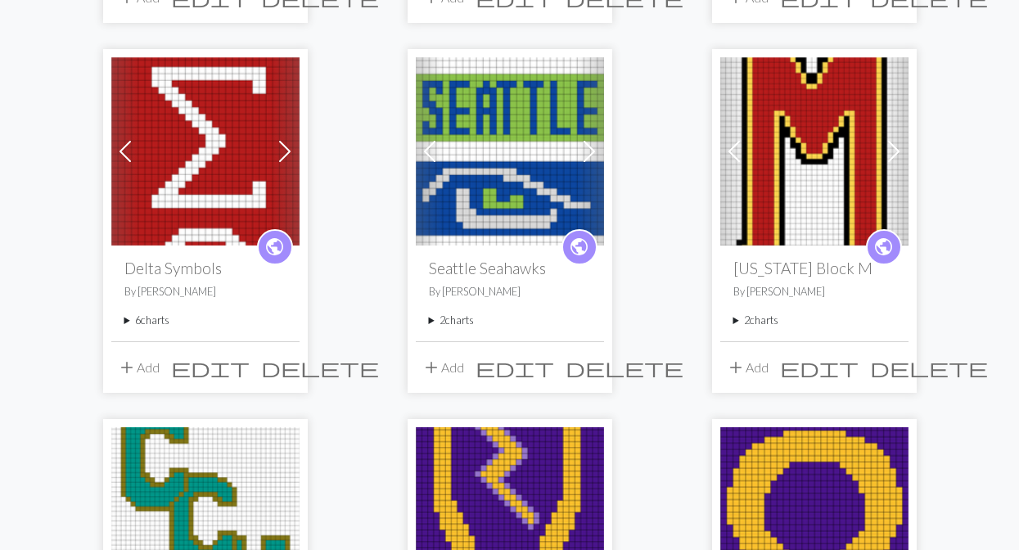
click at [504, 200] on img at bounding box center [510, 151] width 188 height 188
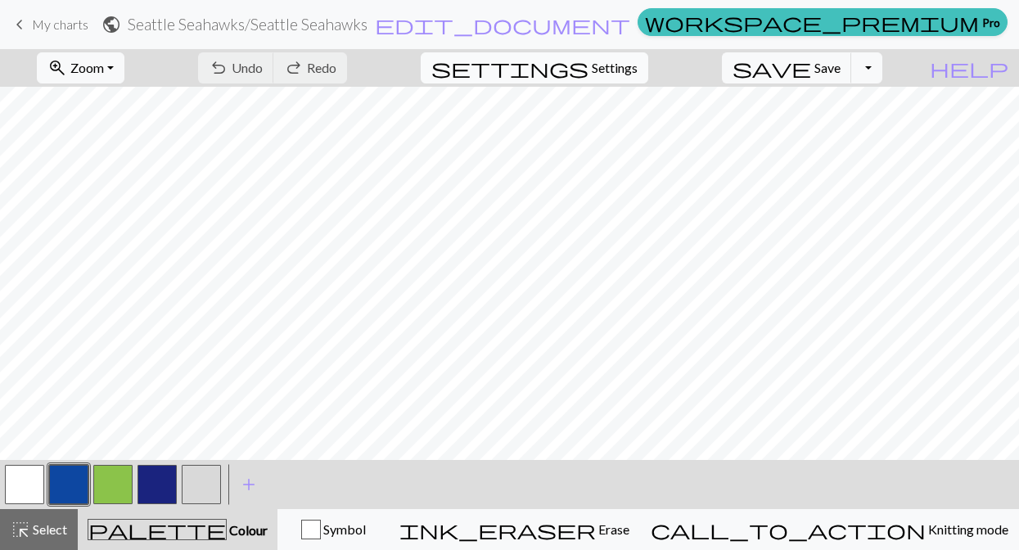
click at [619, 74] on span "Settings" at bounding box center [615, 68] width 46 height 20
select select "aran"
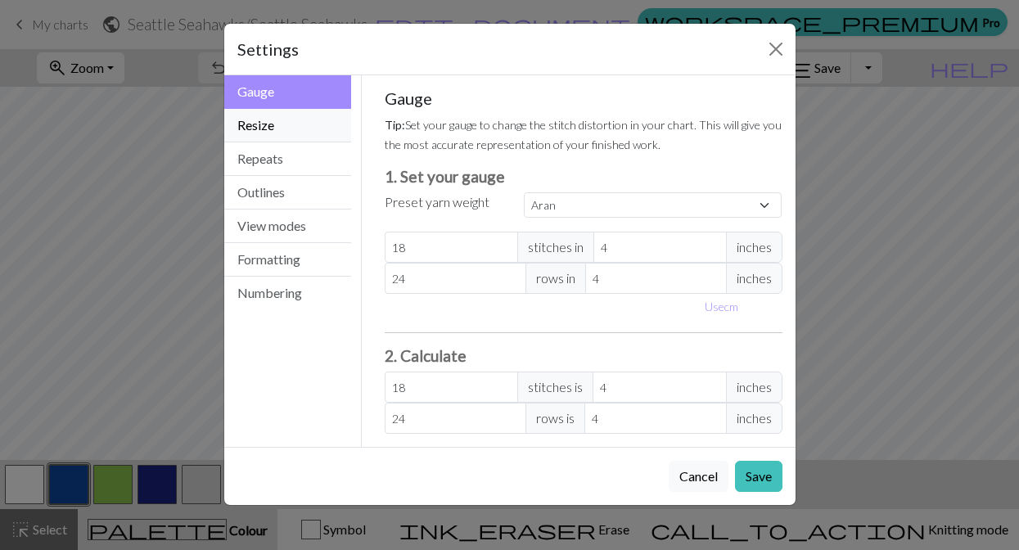
click at [289, 120] on button "Resize" at bounding box center [288, 126] width 128 height 34
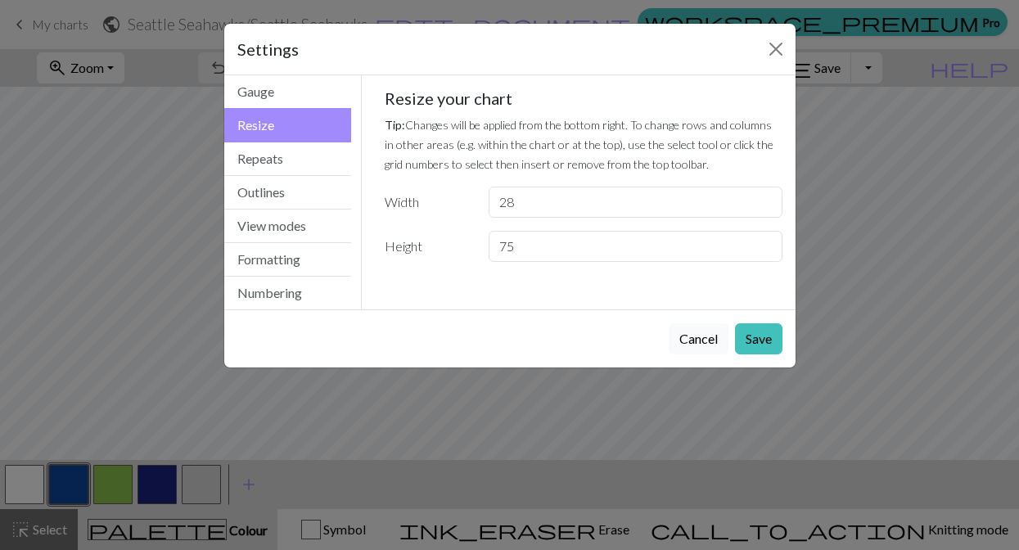
click at [692, 344] on button "Cancel" at bounding box center [699, 338] width 60 height 31
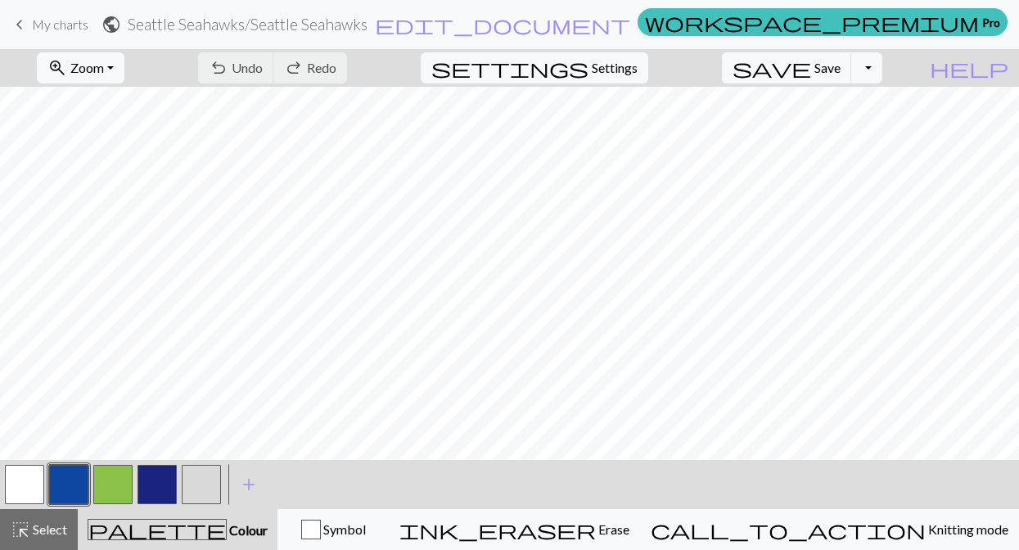
click at [62, 24] on span "My charts" at bounding box center [60, 24] width 56 height 16
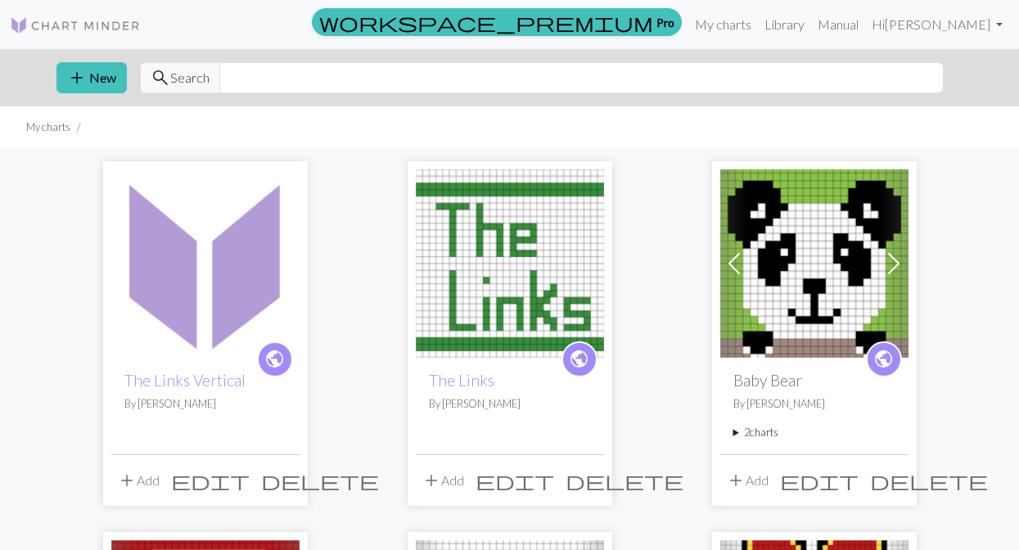
click at [431, 285] on img at bounding box center [510, 263] width 188 height 188
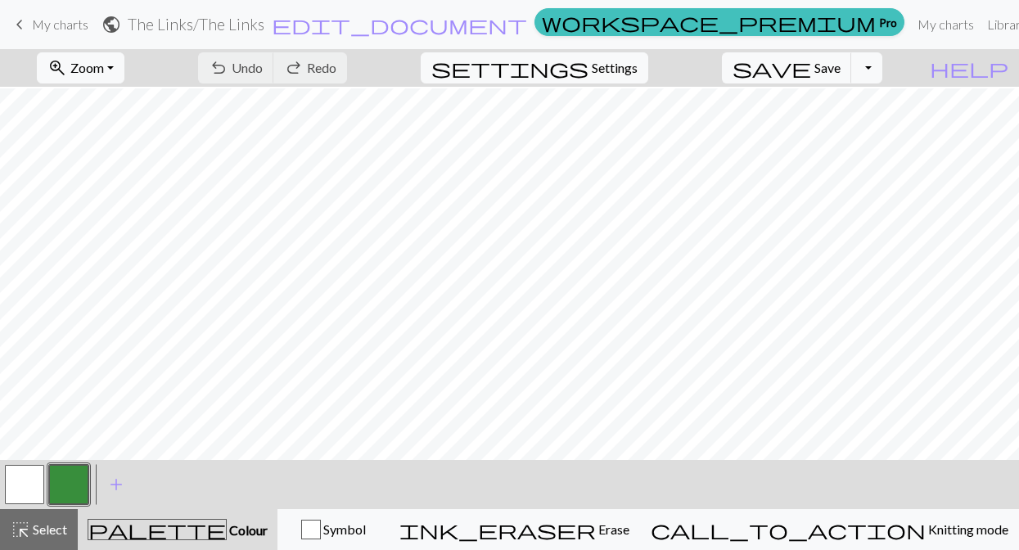
scroll to position [8, 0]
click at [589, 66] on span "settings" at bounding box center [510, 67] width 157 height 23
select select "aran"
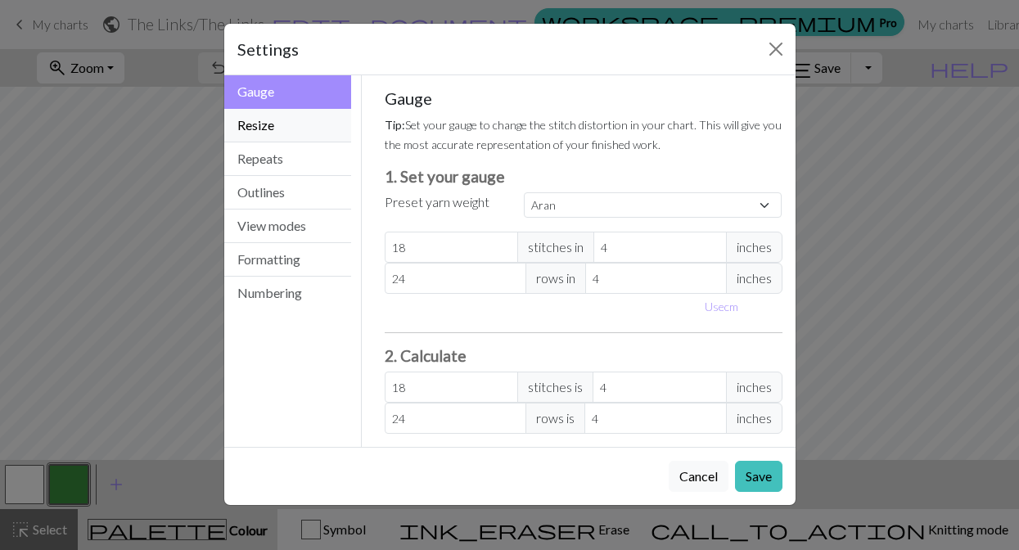
click at [305, 128] on button "Resize" at bounding box center [288, 126] width 128 height 34
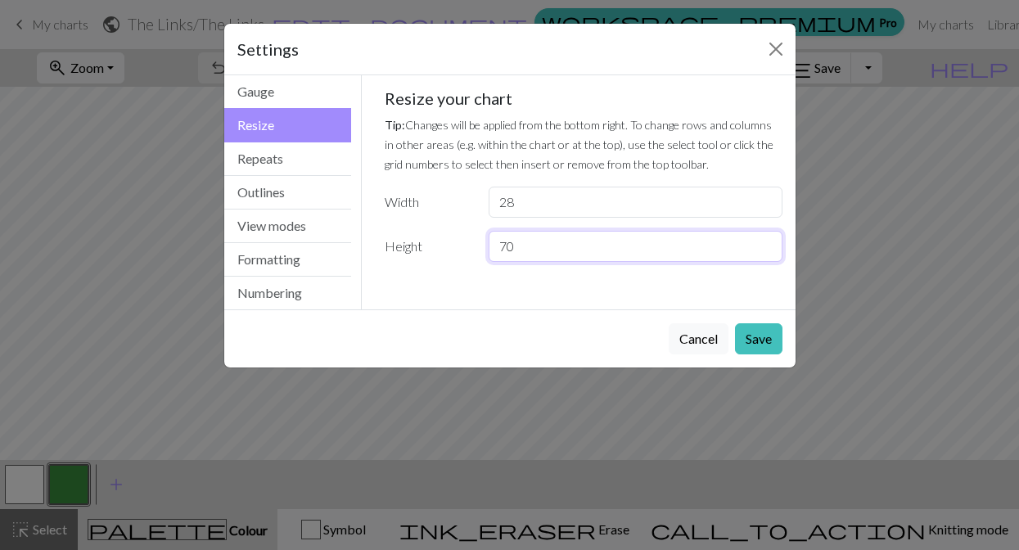
click at [526, 250] on input "70" at bounding box center [635, 246] width 293 height 31
type input "7"
type input "76"
click at [770, 339] on button "Save" at bounding box center [758, 338] width 47 height 31
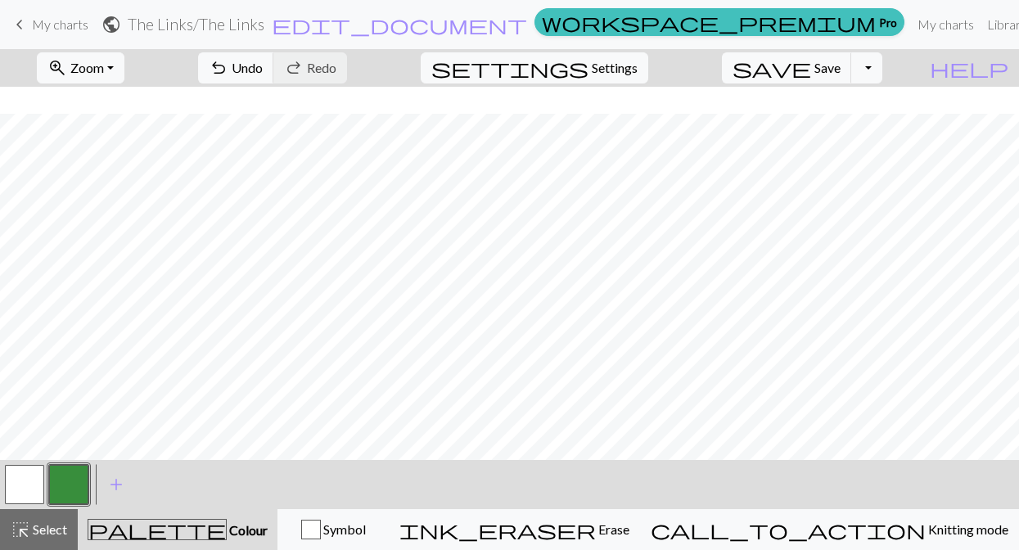
scroll to position [938, 0]
click at [615, 64] on span "Settings" at bounding box center [615, 68] width 46 height 20
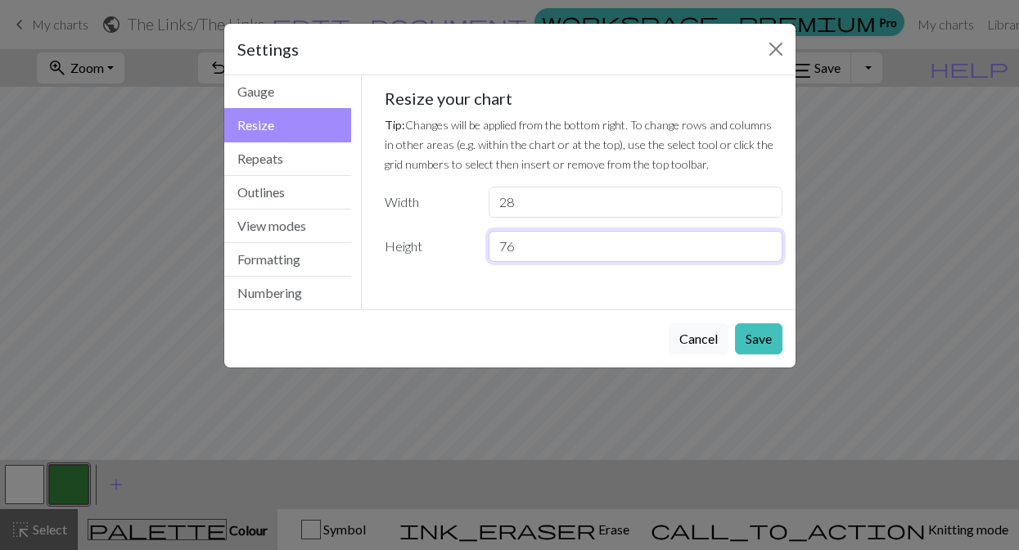
click at [525, 246] on input "76" at bounding box center [635, 246] width 293 height 31
type input "70"
click at [745, 340] on button "Save" at bounding box center [758, 338] width 47 height 31
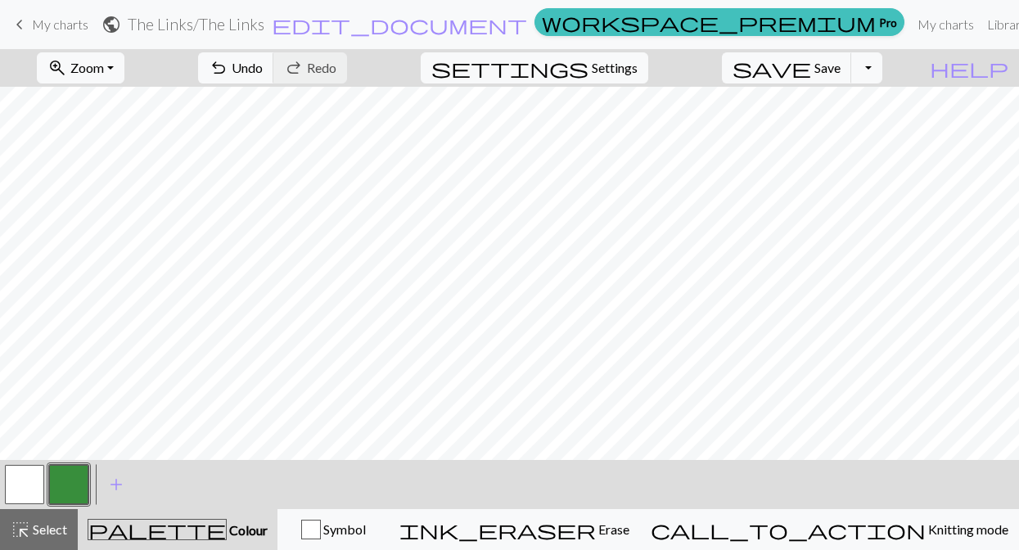
scroll to position [0, 0]
click at [841, 68] on span "Save" at bounding box center [828, 68] width 26 height 16
click at [104, 72] on span "Zoom" at bounding box center [87, 68] width 34 height 16
click at [123, 189] on button "50%" at bounding box center [102, 196] width 129 height 26
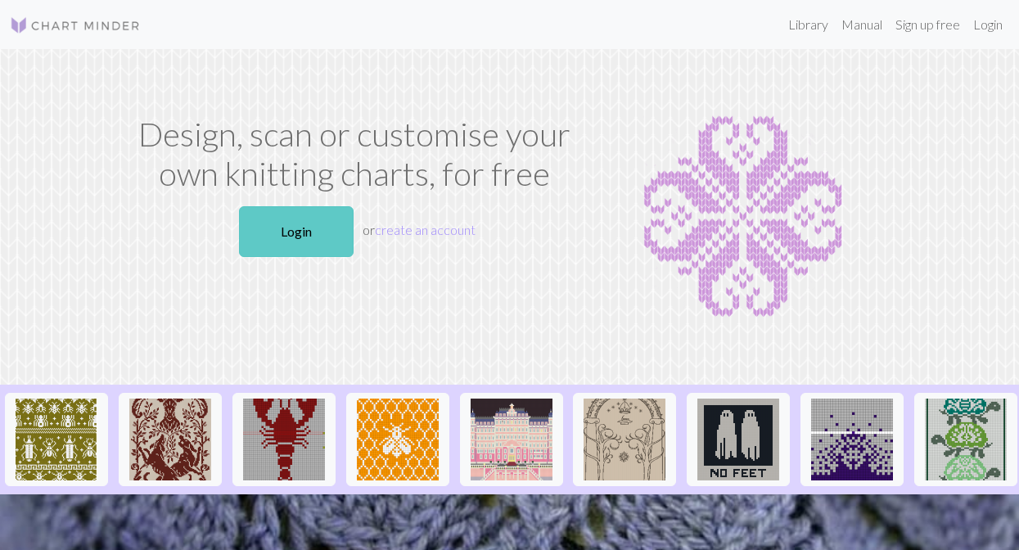
click at [328, 231] on link "Login" at bounding box center [296, 231] width 115 height 51
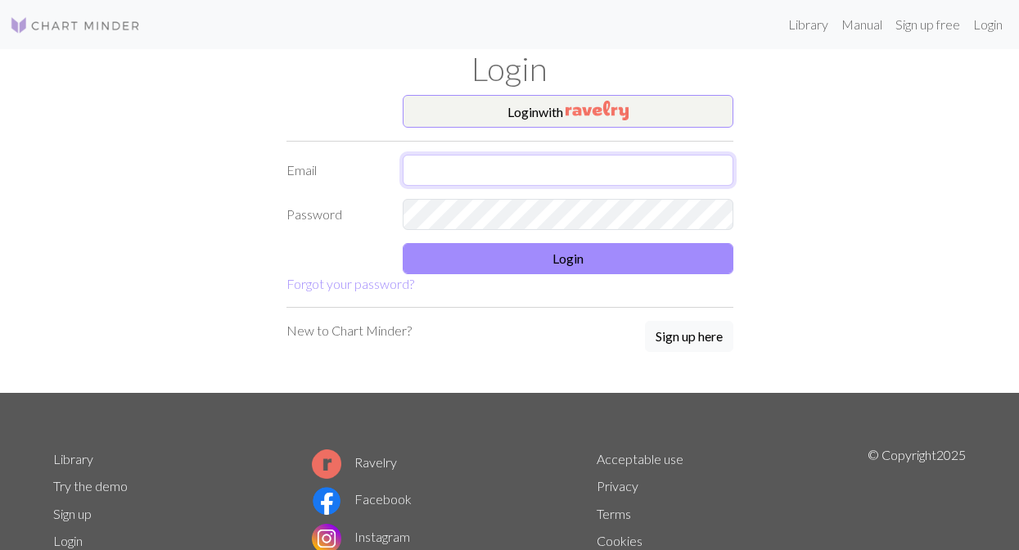
type input "ranihaigler@hotmail.com"
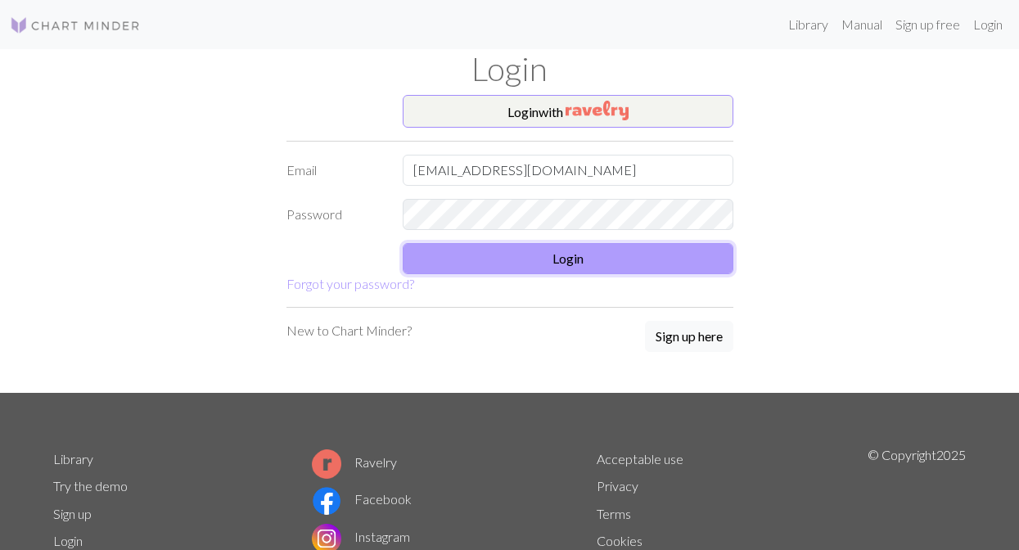
click at [619, 259] on button "Login" at bounding box center [568, 258] width 331 height 31
